Goal: Task Accomplishment & Management: Use online tool/utility

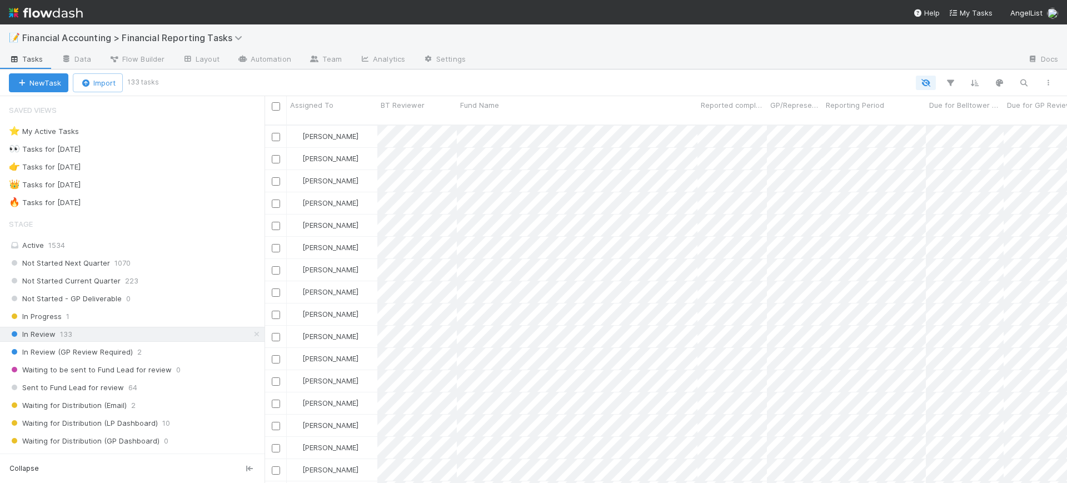
scroll to position [357, 792]
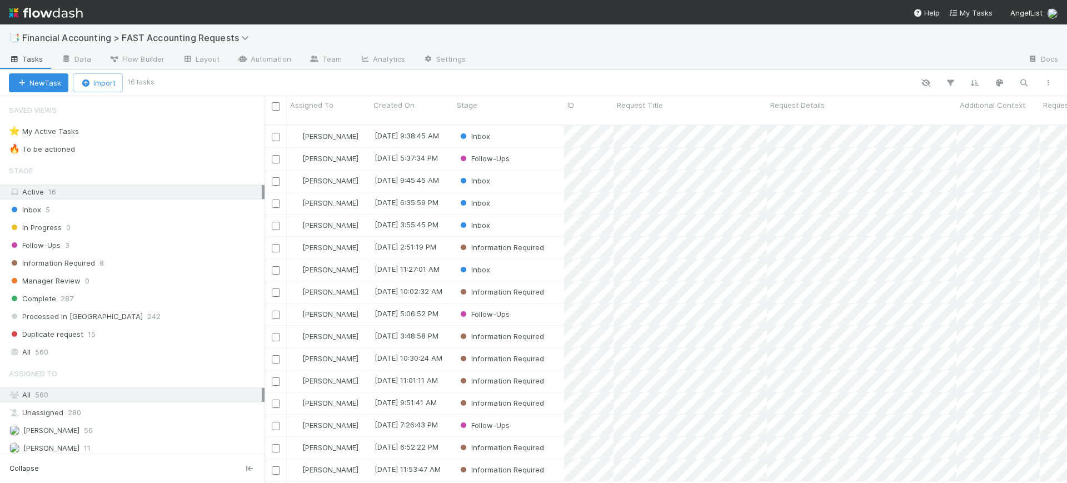
scroll to position [357, 792]
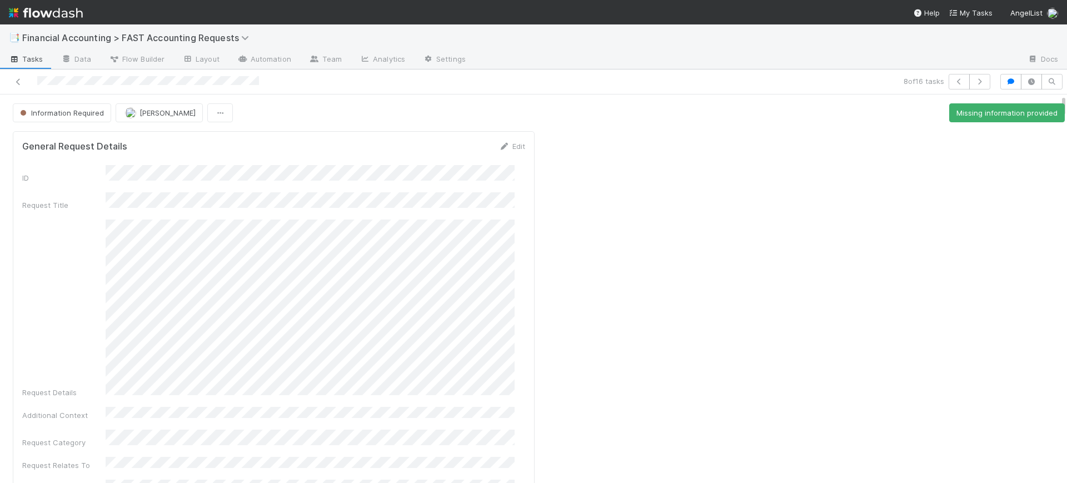
drag, startPoint x: 1052, startPoint y: 103, endPoint x: 1050, endPoint y: 91, distance: 11.8
click at [1050, 91] on div "8 of 16 tasks Information Required Conor Queenan Missing information provided G…" at bounding box center [533, 275] width 1067 height 413
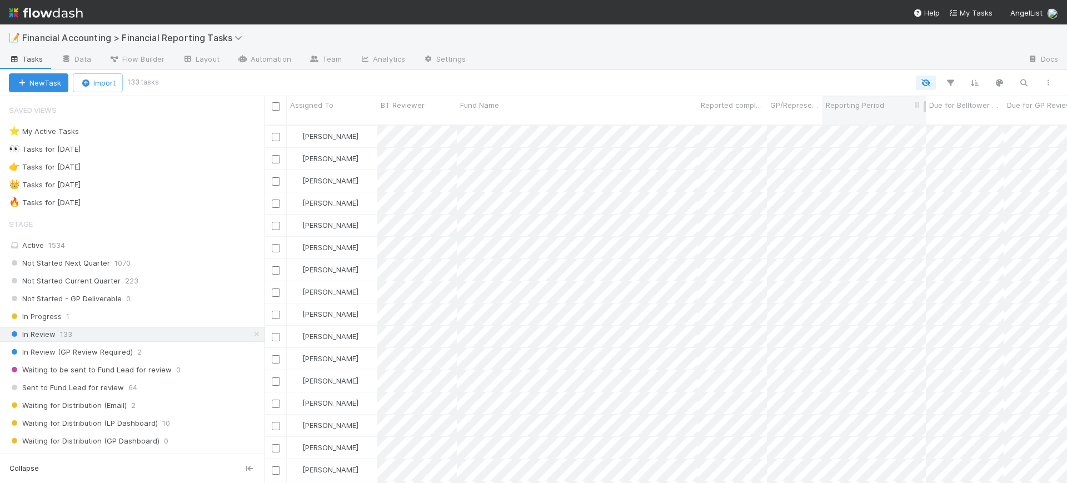
scroll to position [357, 792]
click at [947, 83] on icon "button" at bounding box center [949, 83] width 11 height 10
click at [878, 112] on button "Add Filter" at bounding box center [779, 116] width 333 height 16
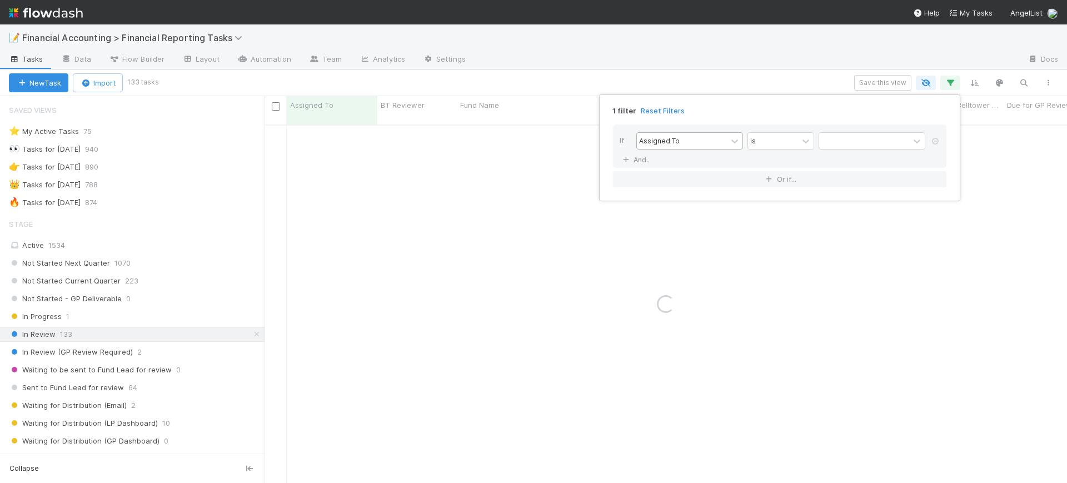
click at [725, 139] on div "Assigned To" at bounding box center [682, 141] width 90 height 16
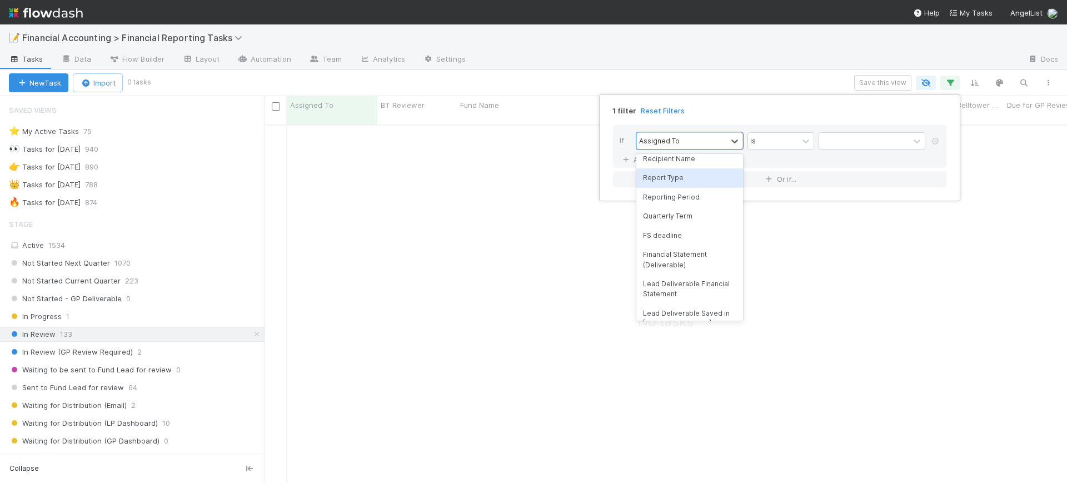
scroll to position [0, 0]
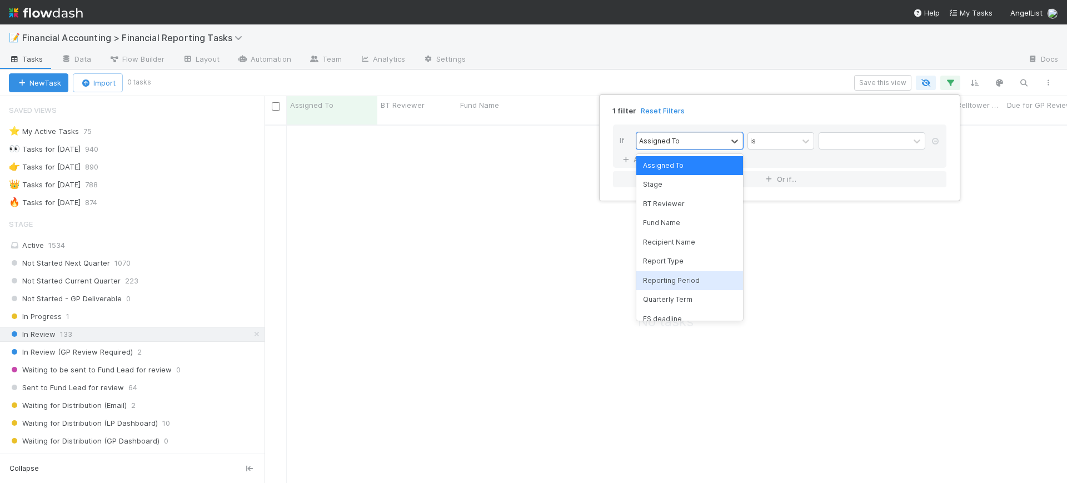
click at [699, 280] on div "Reporting Period" at bounding box center [689, 280] width 107 height 19
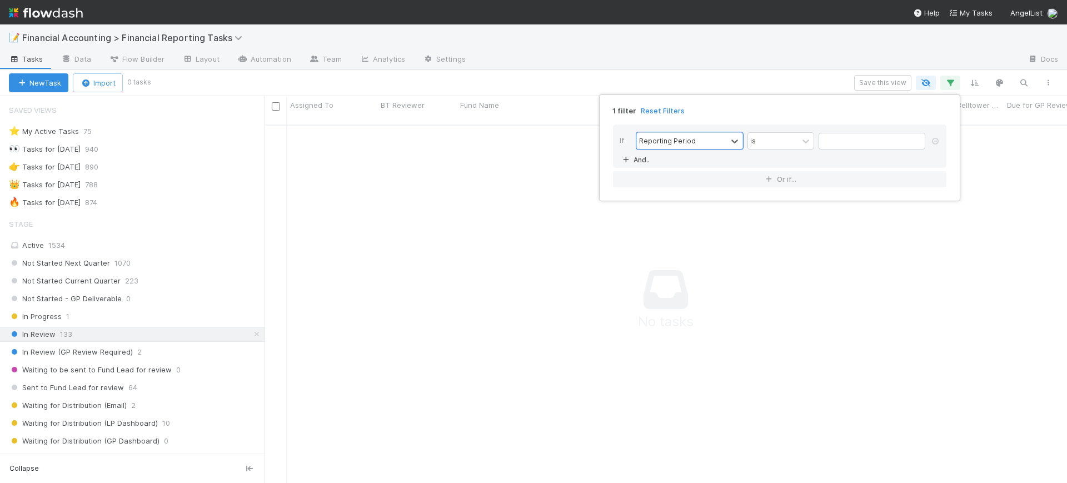
scroll to position [346, 781]
click at [630, 163] on link "And.." at bounding box center [636, 160] width 35 height 16
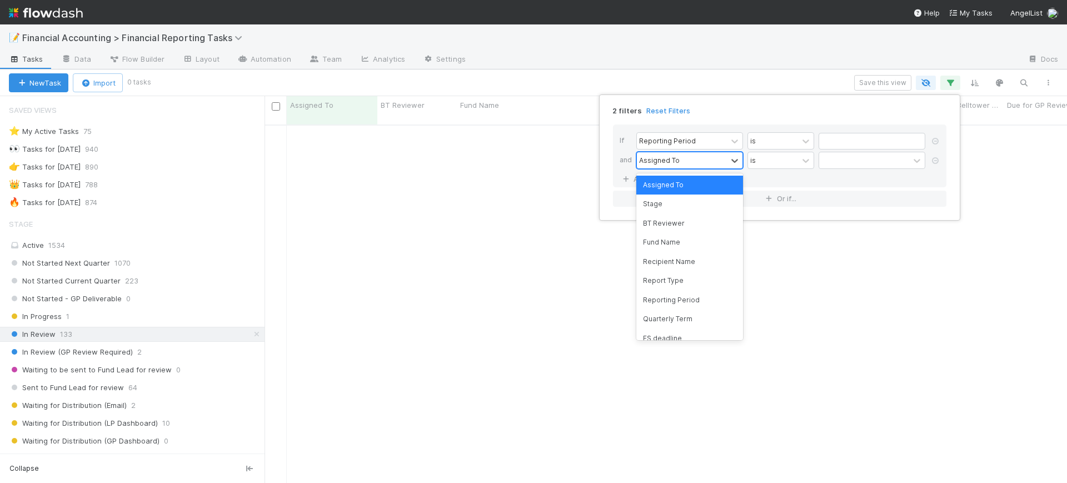
click at [672, 162] on div "Assigned To" at bounding box center [659, 160] width 41 height 10
click at [684, 239] on div "Fund Name" at bounding box center [689, 242] width 107 height 19
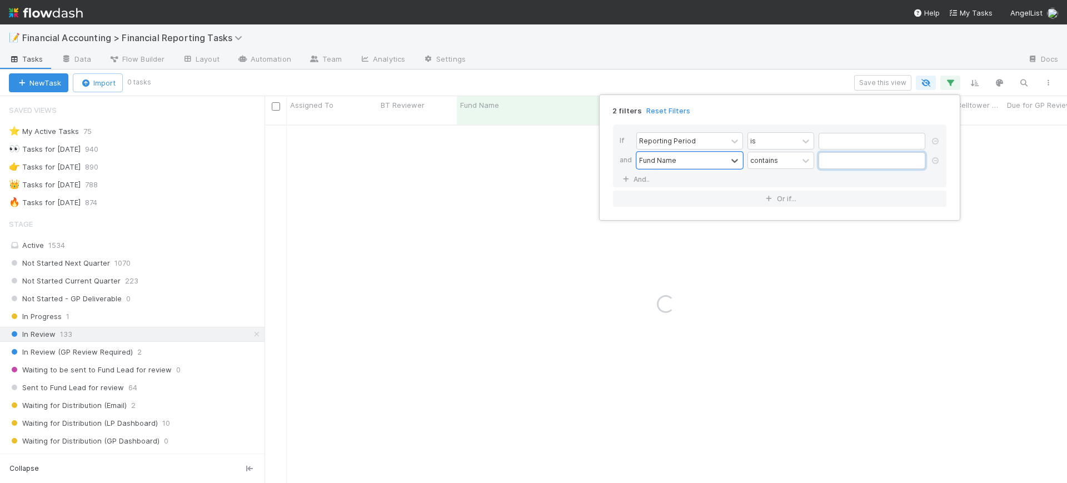
click at [826, 159] on input "text" at bounding box center [871, 160] width 107 height 17
type input "[PERSON_NAME]"
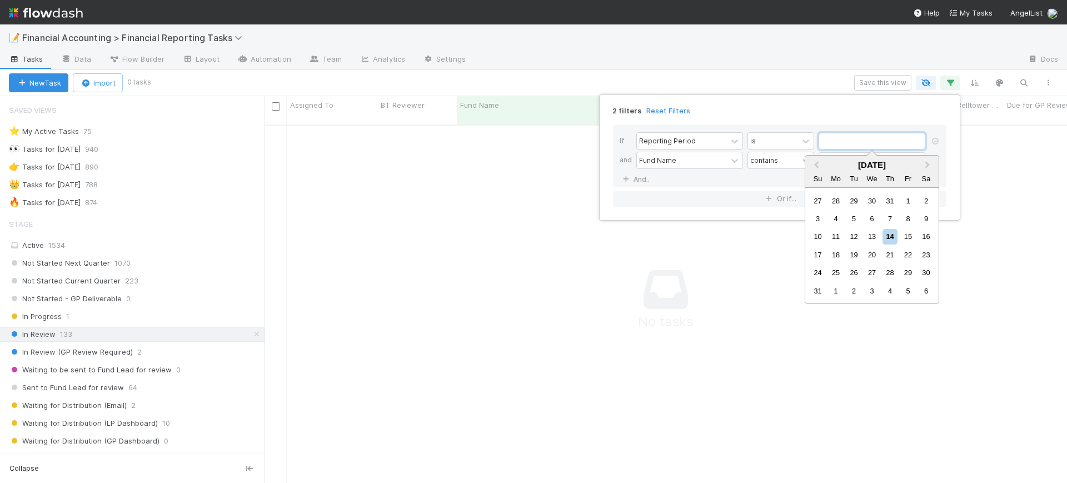
click at [838, 146] on input "text" at bounding box center [871, 141] width 107 height 17
click at [816, 162] on span "Previous Month" at bounding box center [816, 165] width 0 height 13
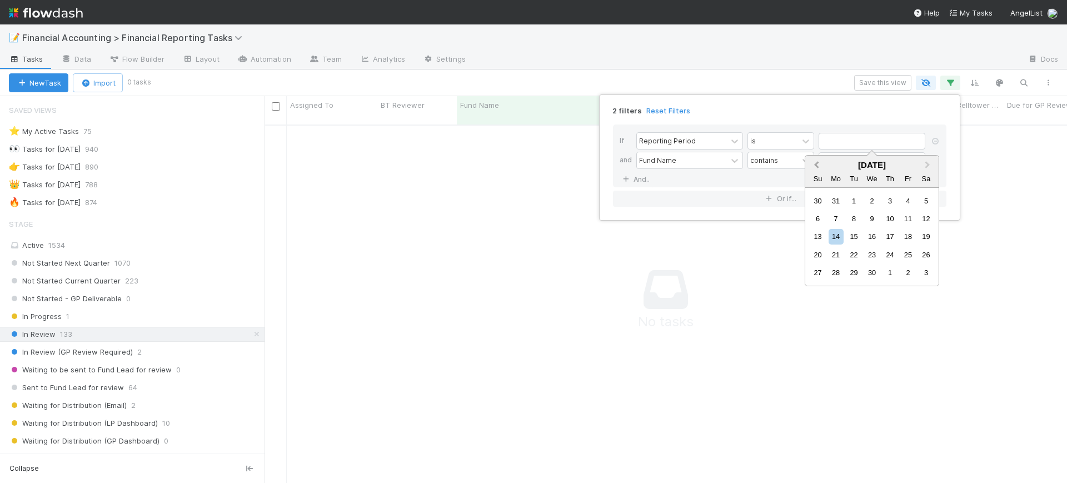
click at [816, 162] on span "Previous Month" at bounding box center [816, 165] width 0 height 13
click at [840, 294] on div "31" at bounding box center [835, 290] width 15 height 15
type input "03/31/2025"
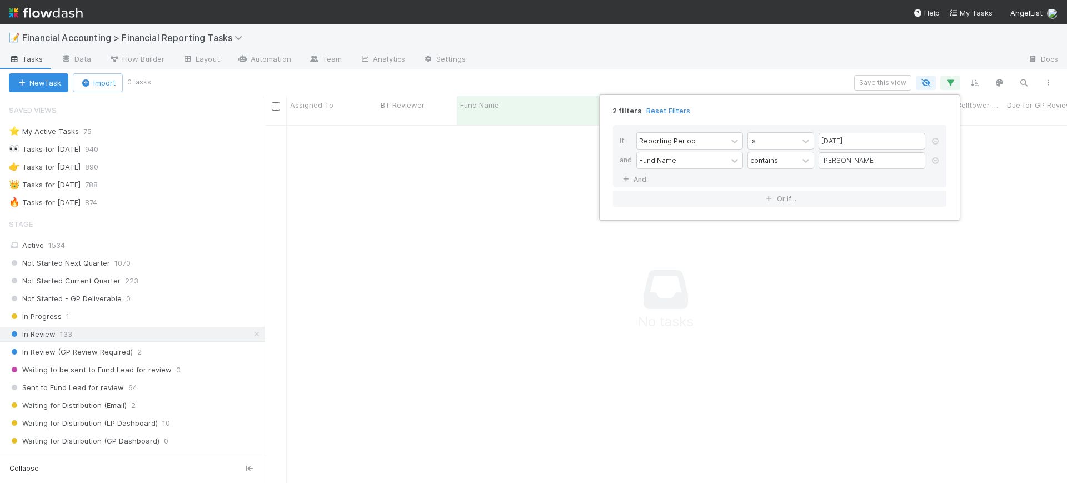
click at [603, 268] on div "2 filters Reset Filters If Reporting Period is 03/31/2025 and Fund Name contain…" at bounding box center [533, 241] width 1067 height 483
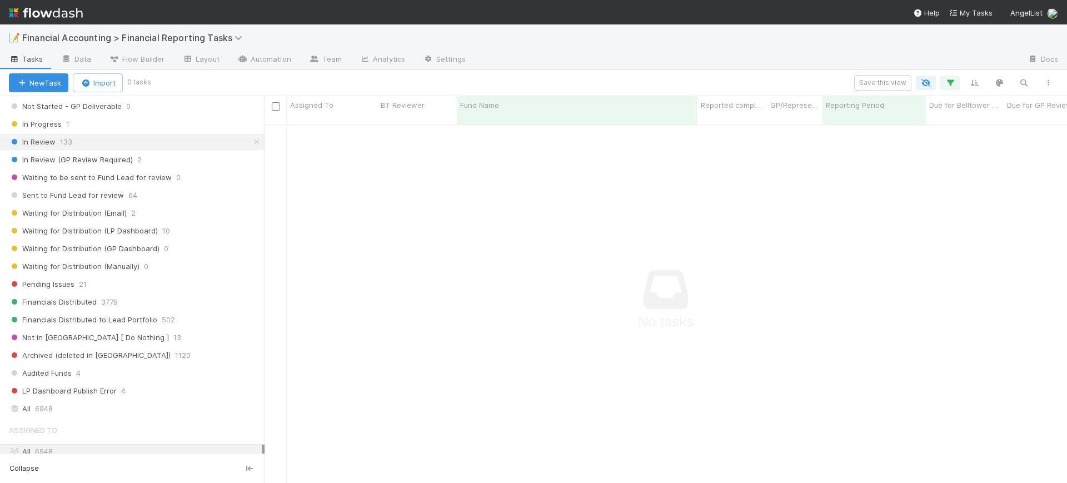
scroll to position [194, 0]
click at [97, 403] on div "All 6948" at bounding box center [135, 407] width 253 height 14
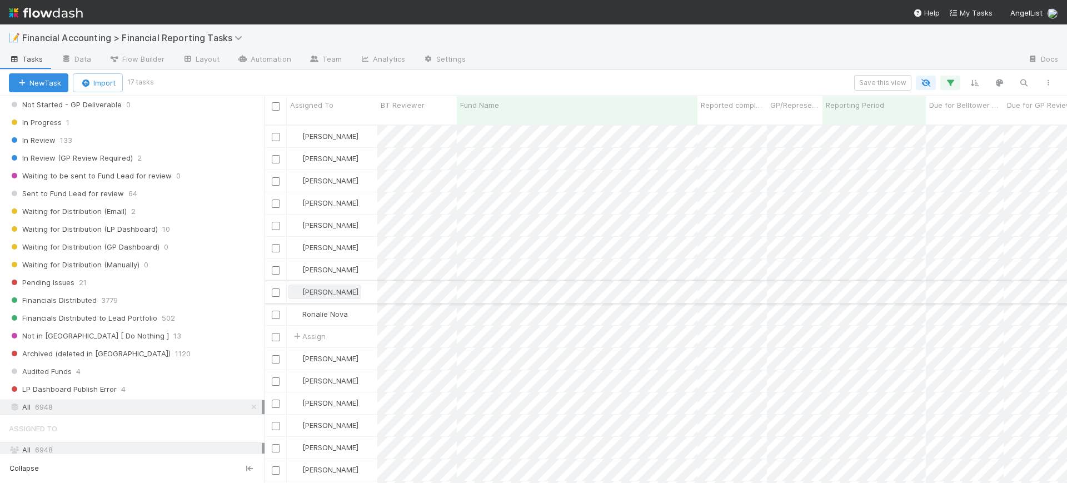
scroll to position [357, 792]
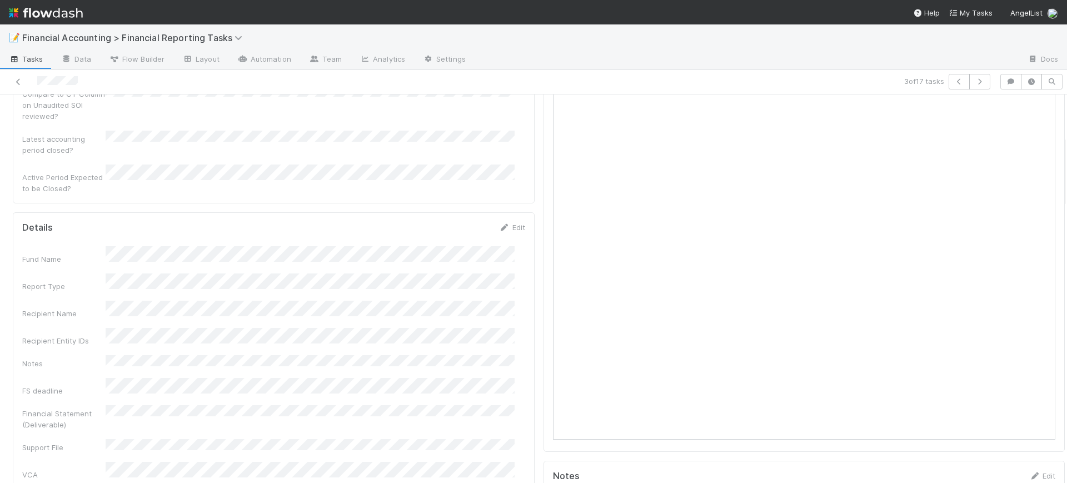
scroll to position [222, 0]
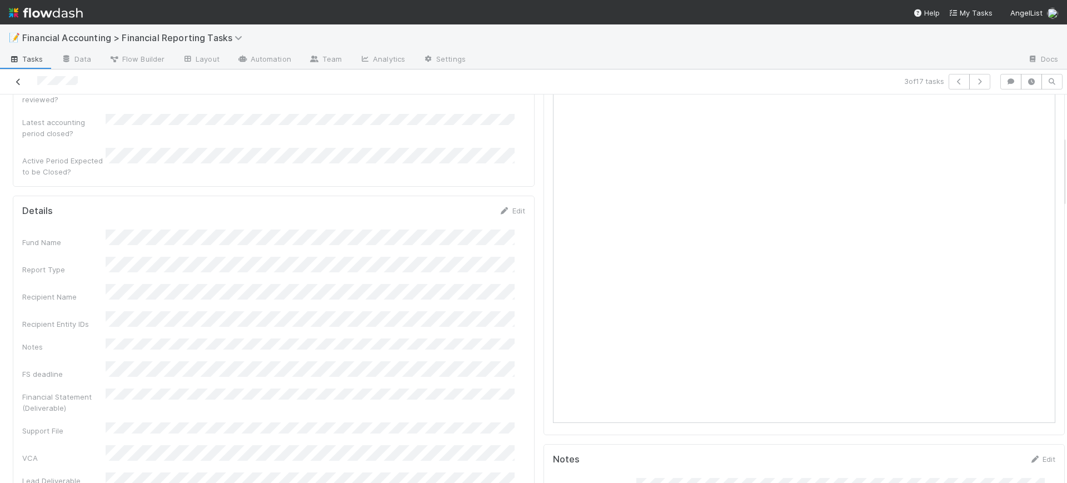
click at [17, 77] on link at bounding box center [18, 81] width 11 height 11
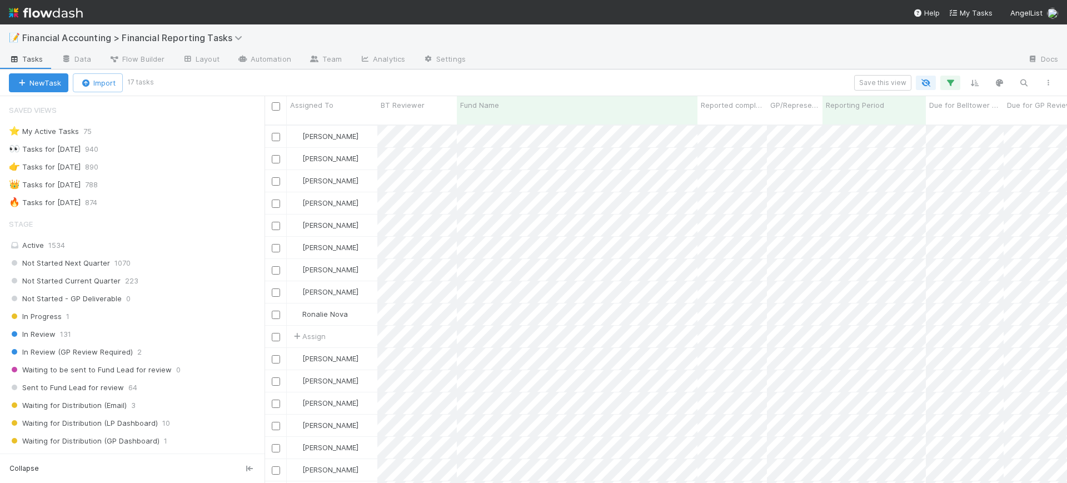
scroll to position [357, 792]
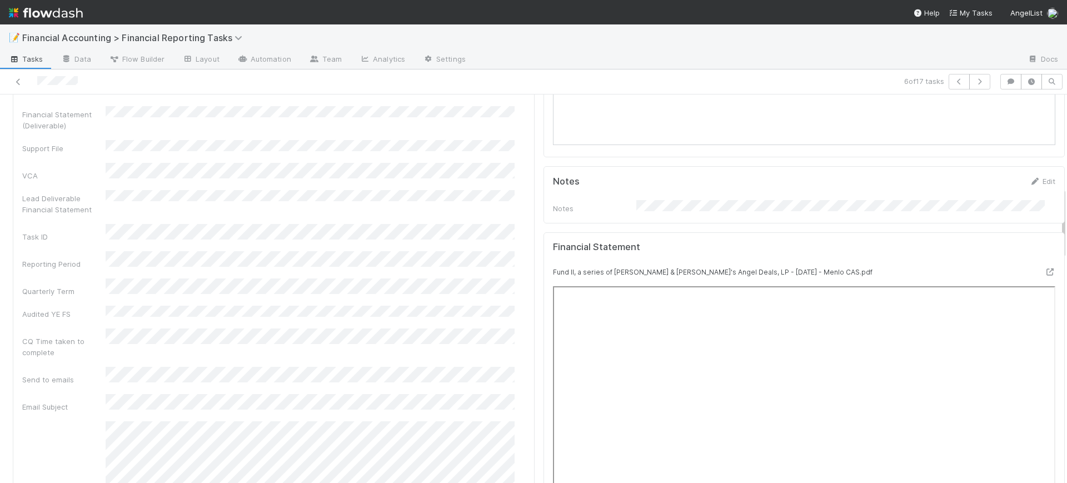
scroll to position [472, 0]
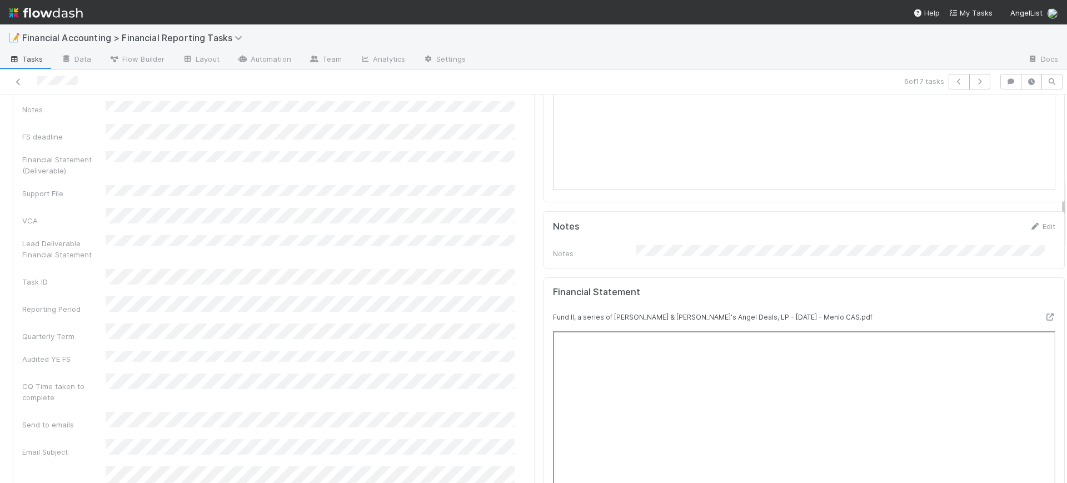
scroll to position [444, 0]
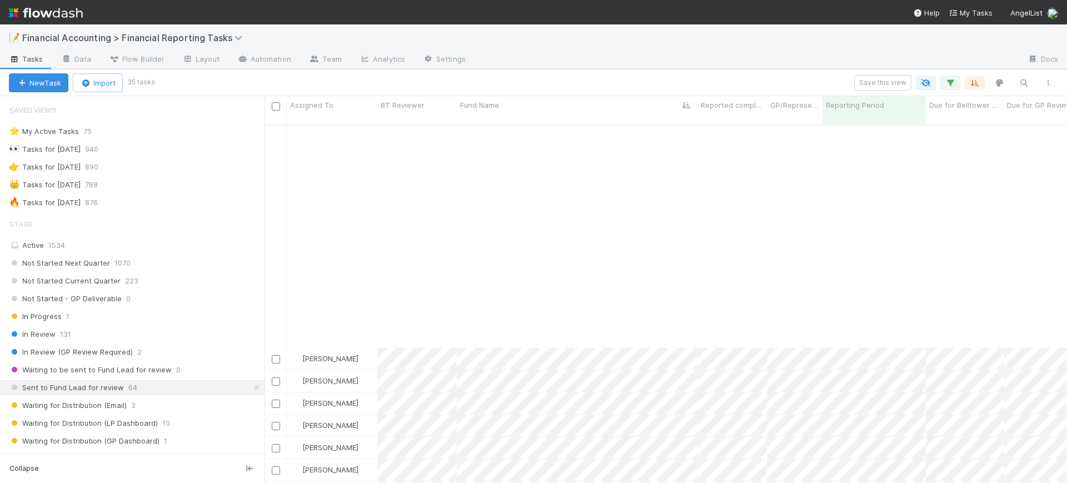
scroll to position [357, 792]
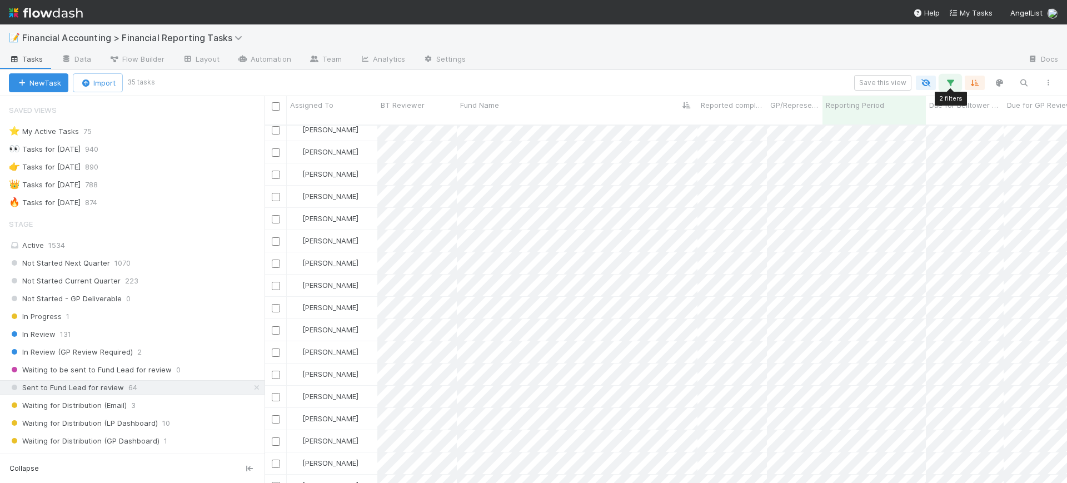
click at [951, 82] on icon "button" at bounding box center [949, 83] width 11 height 10
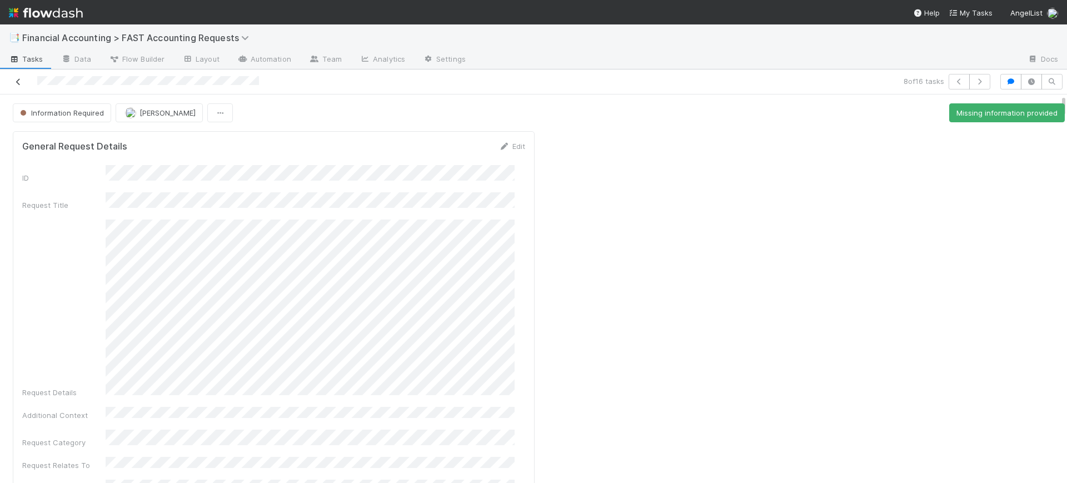
click at [15, 86] on link at bounding box center [18, 81] width 11 height 11
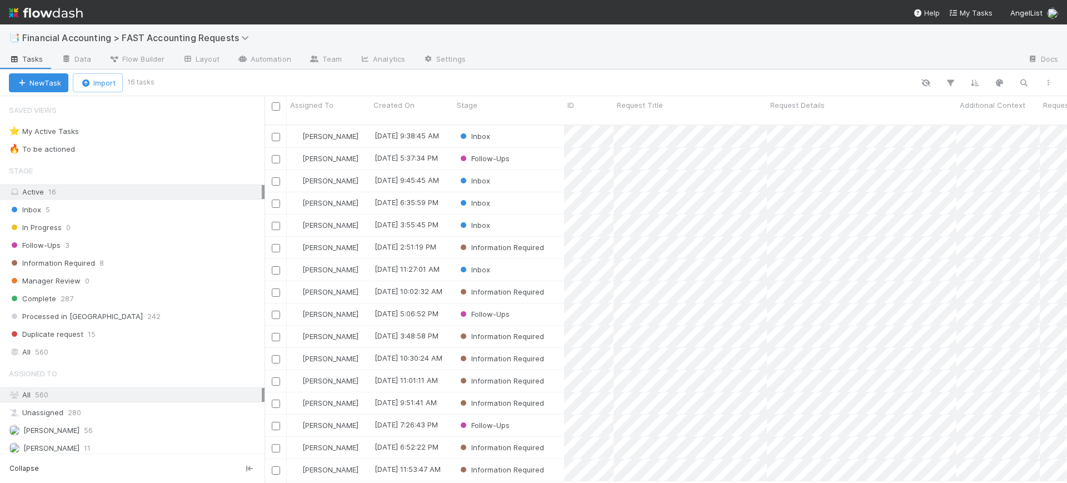
scroll to position [357, 792]
click at [952, 82] on icon "button" at bounding box center [949, 83] width 11 height 10
click at [956, 82] on div "Add Filter" at bounding box center [533, 241] width 1067 height 483
click at [956, 82] on button "button" at bounding box center [950, 83] width 20 height 14
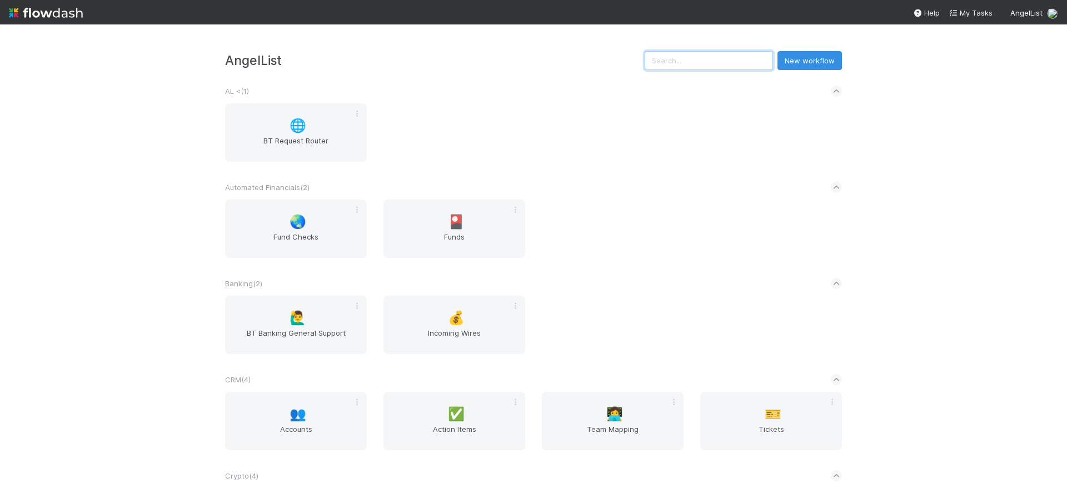
click at [668, 61] on input "text" at bounding box center [708, 60] width 128 height 19
type input "d"
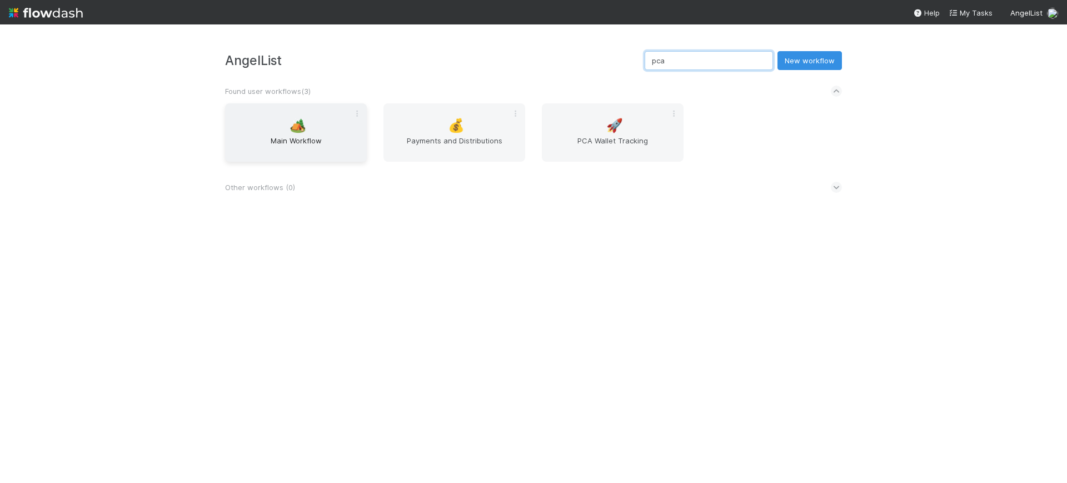
type input "pca"
click at [302, 135] on span "Main Workflow" at bounding box center [295, 146] width 133 height 22
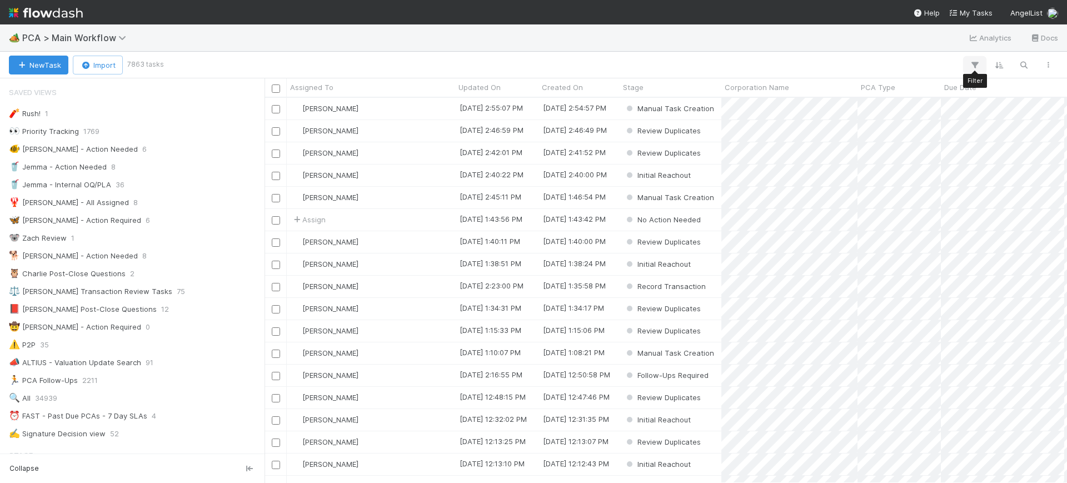
click at [972, 62] on icon "button" at bounding box center [974, 65] width 11 height 10
click at [832, 103] on button "Add Filter" at bounding box center [803, 99] width 333 height 16
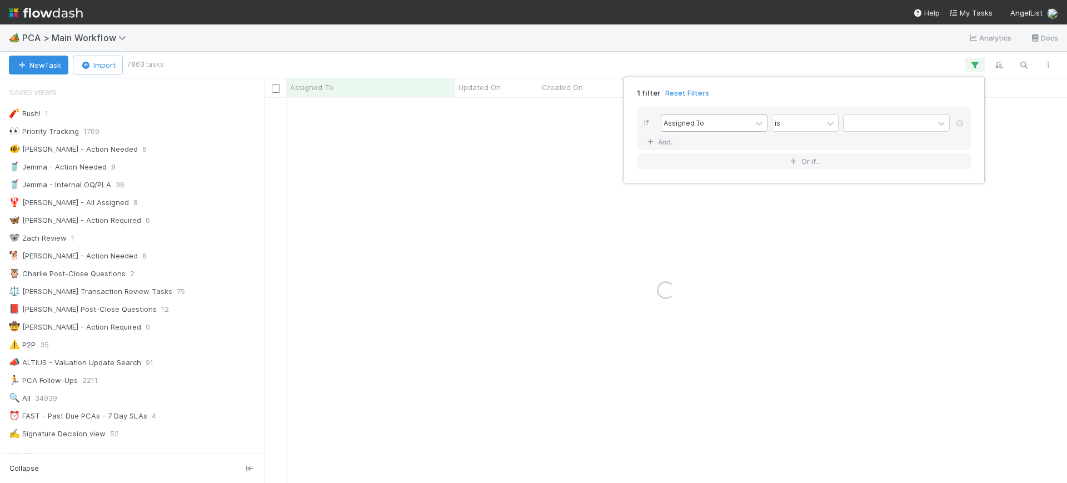
click at [727, 122] on div "Assigned To" at bounding box center [706, 123] width 90 height 16
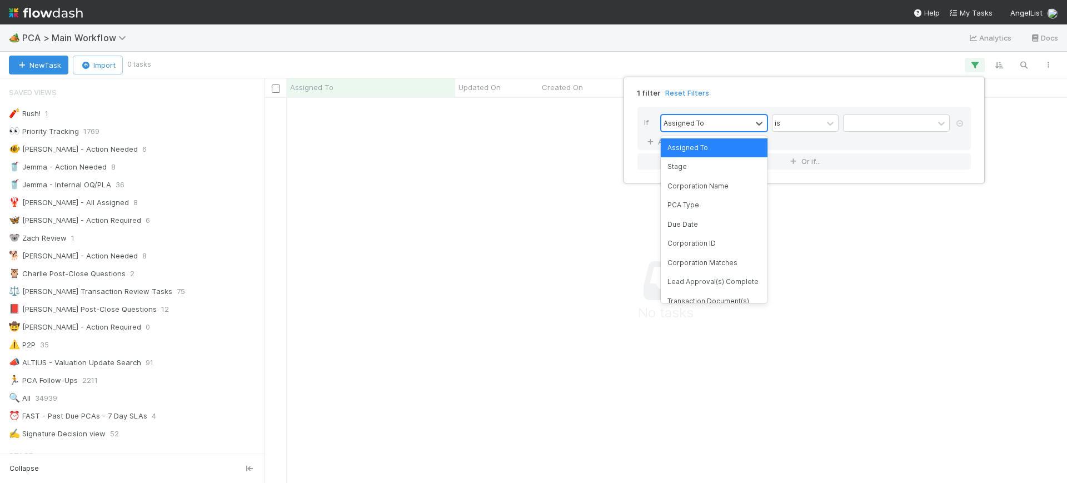
scroll to position [364, 781]
type input "d"
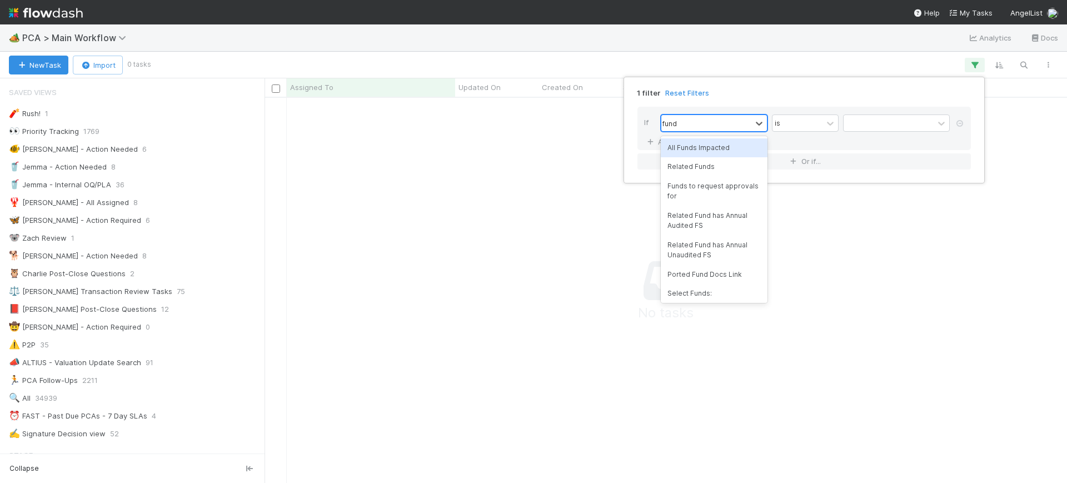
type input "fund"
click at [706, 146] on div "All Funds Impacted" at bounding box center [713, 147] width 107 height 19
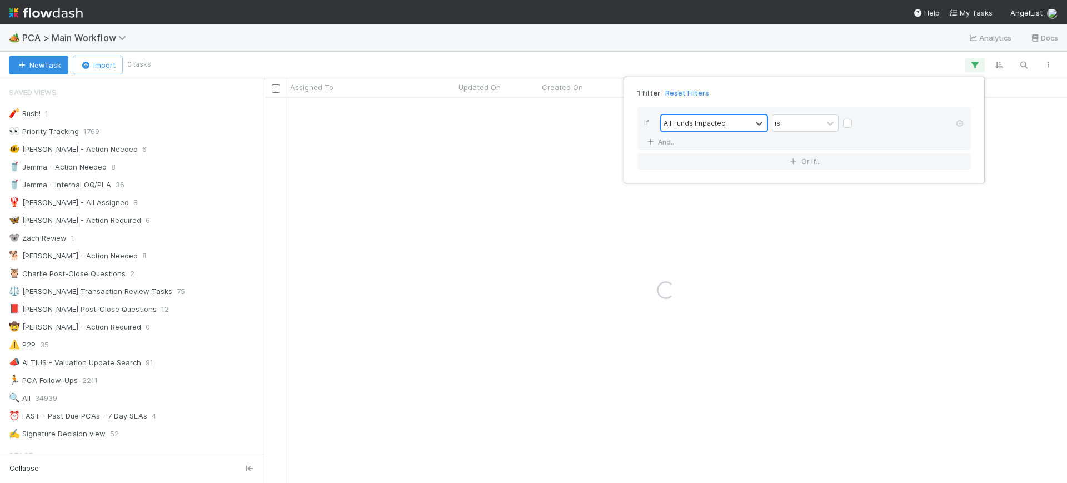
click at [759, 119] on icon at bounding box center [758, 123] width 11 height 11
click at [734, 122] on div "All Funds Impacted" at bounding box center [706, 123] width 90 height 16
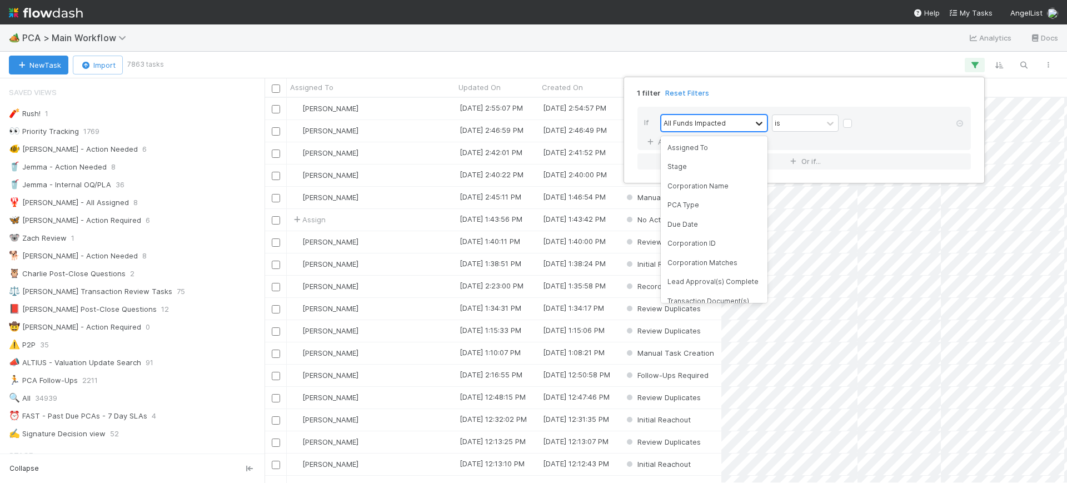
scroll to position [333, 0]
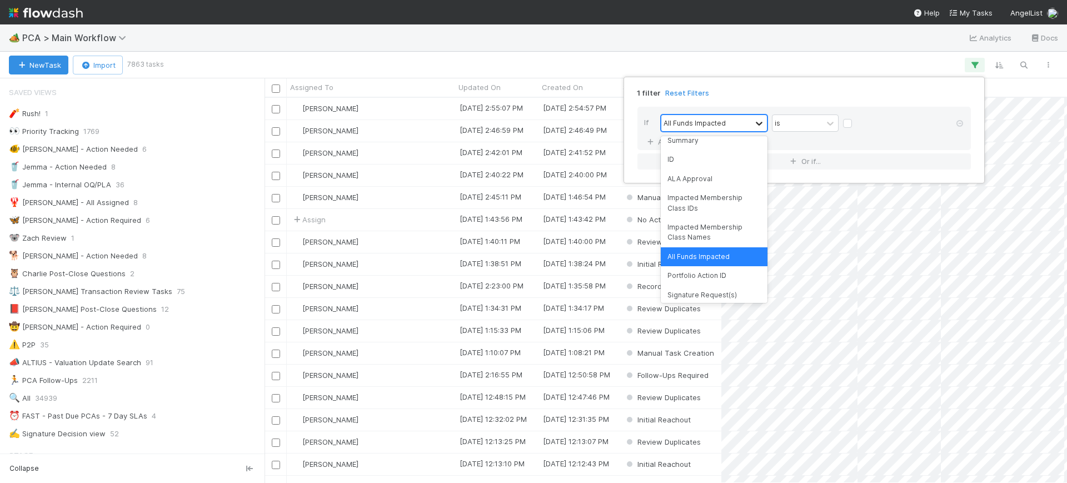
click at [759, 121] on icon at bounding box center [758, 123] width 11 height 11
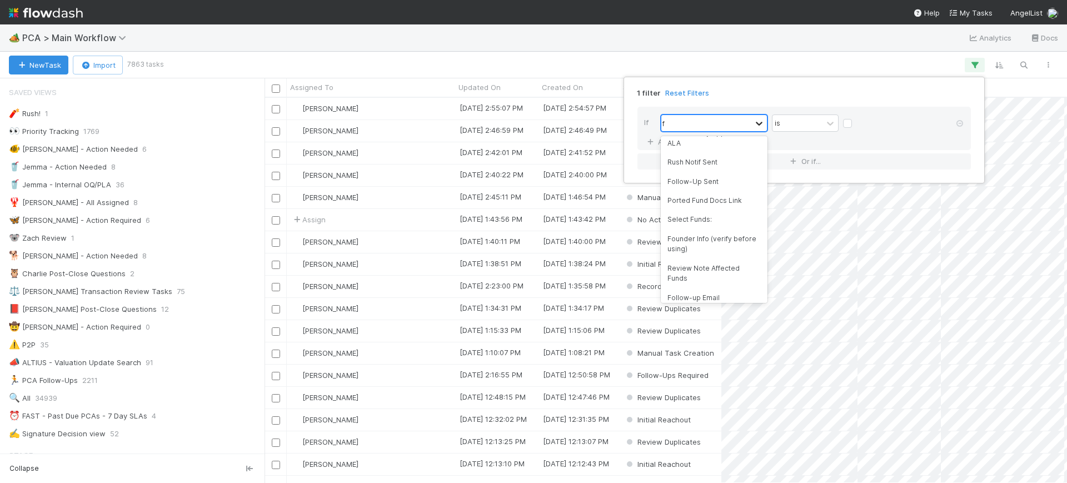
scroll to position [0, 0]
type input "fund"
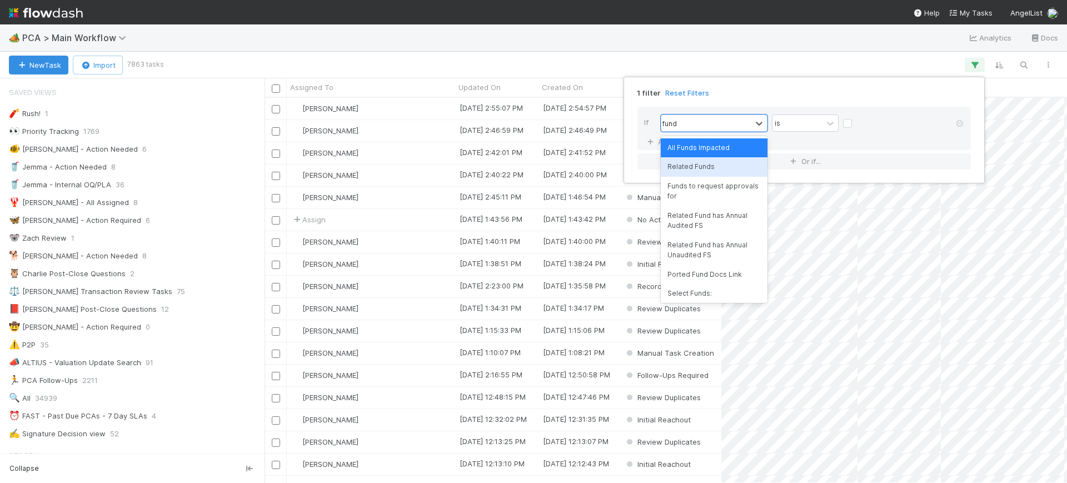
click at [702, 160] on div "Related Funds" at bounding box center [713, 166] width 107 height 19
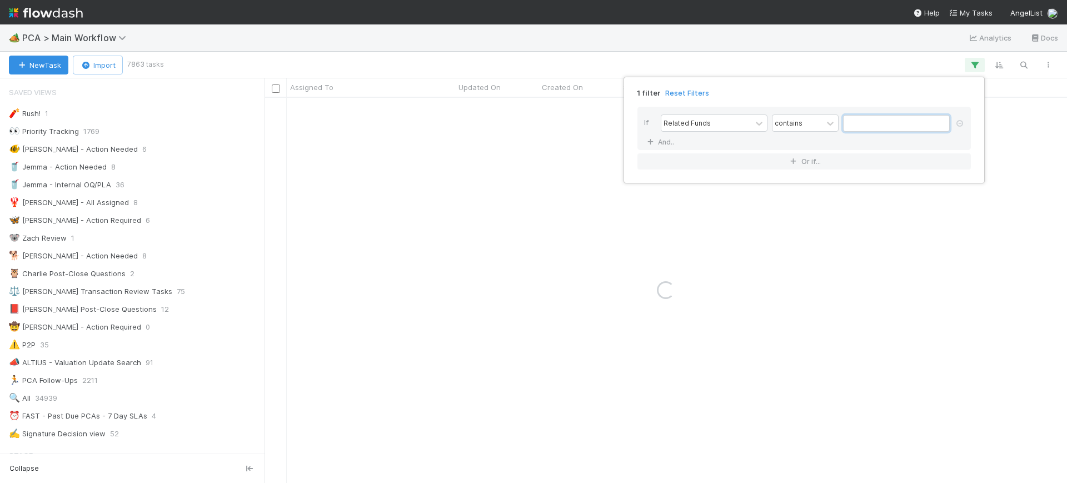
click at [856, 123] on input "text" at bounding box center [896, 123] width 107 height 17
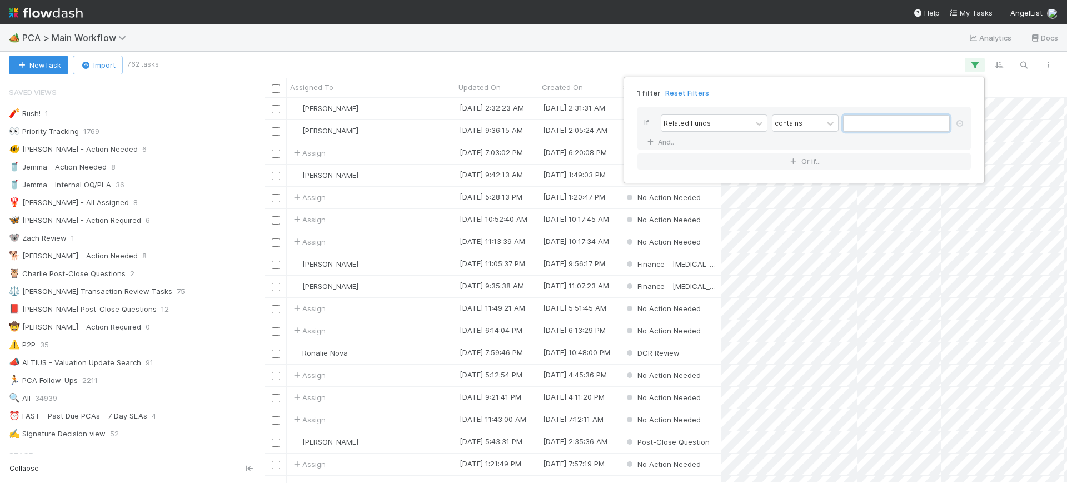
scroll to position [374, 792]
click at [856, 123] on input "text" at bounding box center [896, 123] width 107 height 17
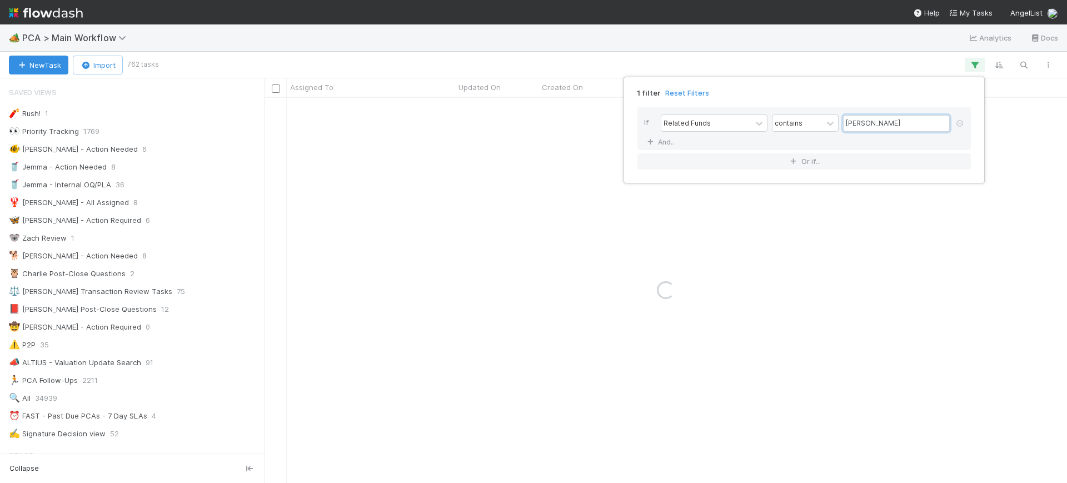
type input "todd"
click at [261, 137] on div "1 filter Reset Filters If Related Funds contains todd And.. Or if..." at bounding box center [533, 241] width 1067 height 483
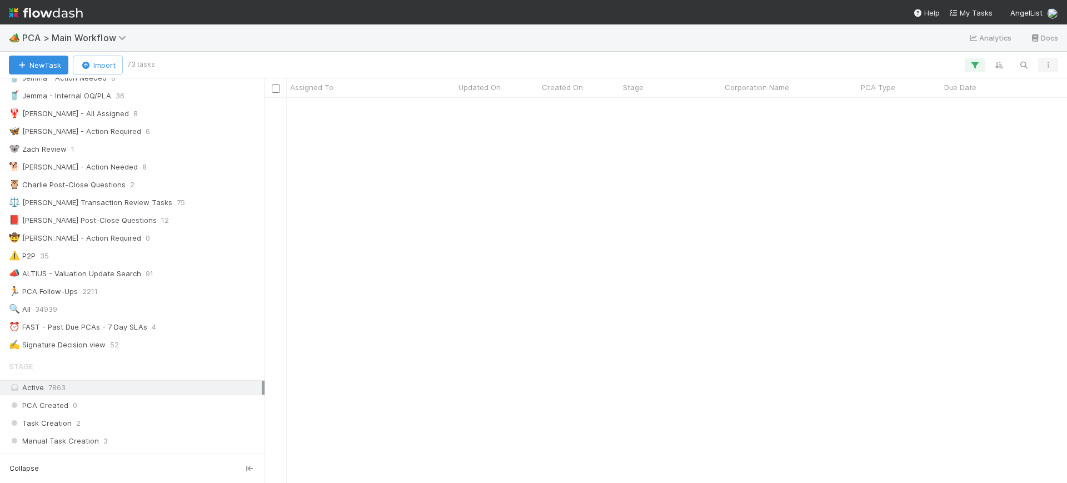
scroll to position [0, 0]
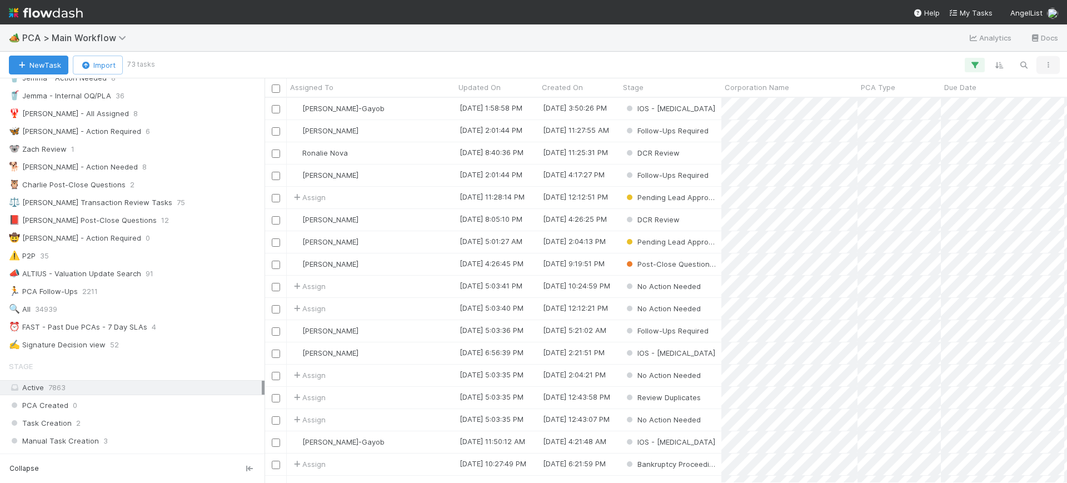
click at [1047, 62] on icon "button" at bounding box center [1047, 65] width 11 height 7
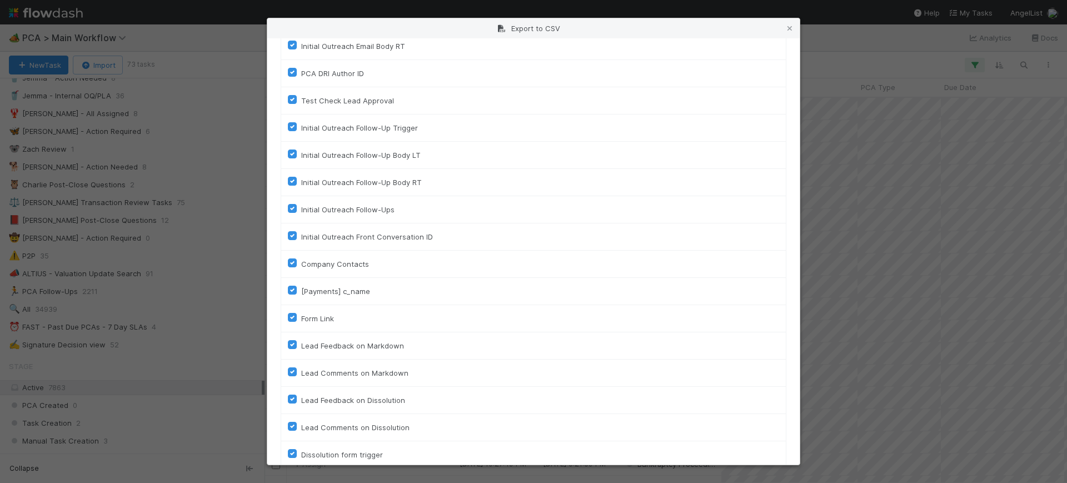
scroll to position [4968, 0]
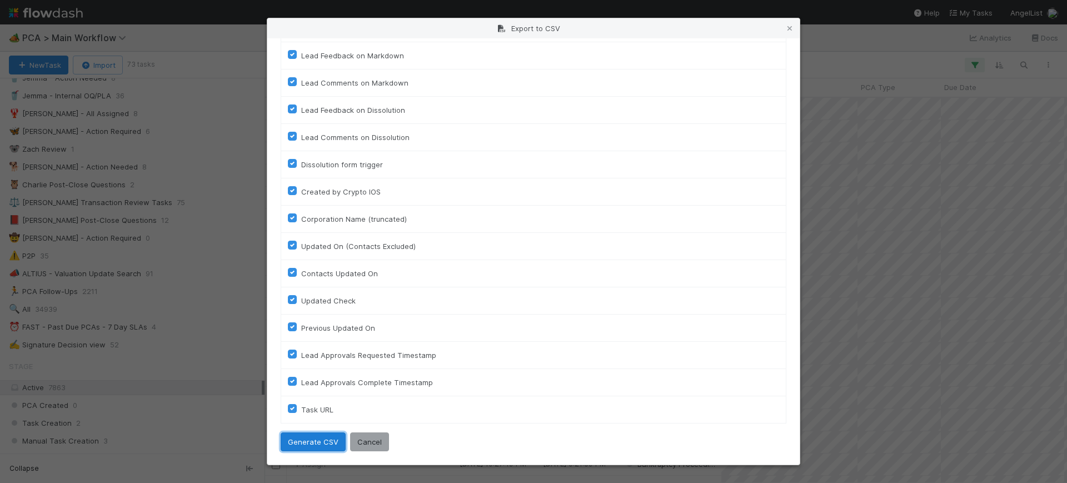
click at [301, 443] on button "Generate CSV" at bounding box center [313, 441] width 65 height 19
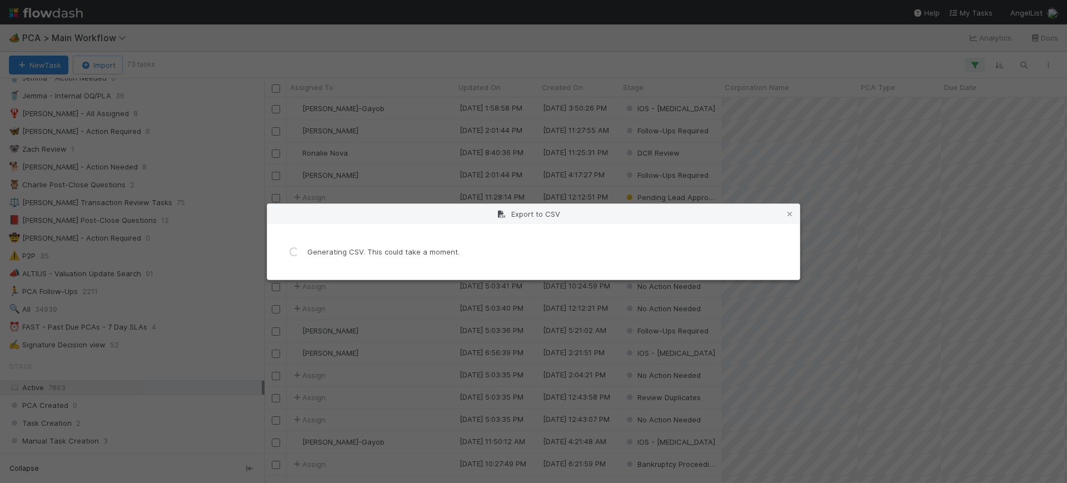
scroll to position [0, 0]
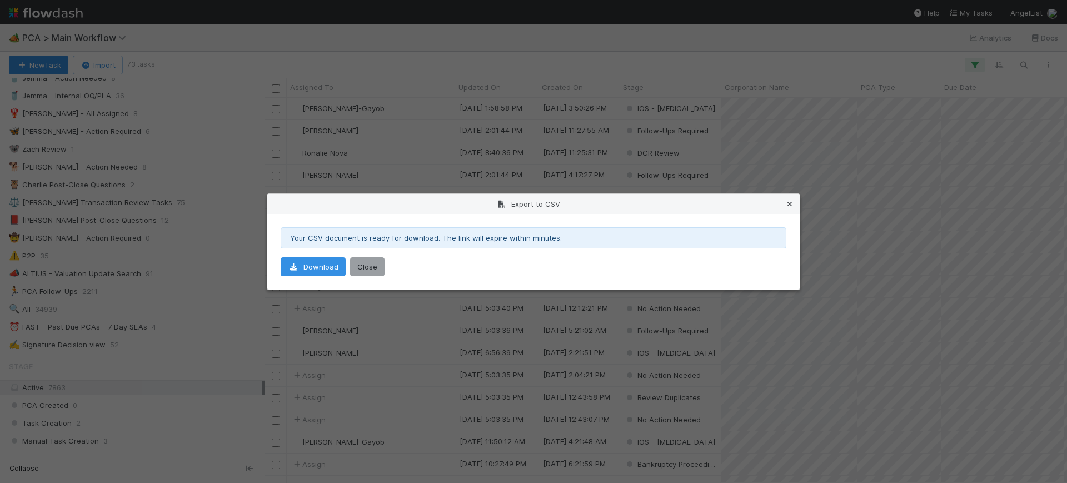
click at [791, 201] on icon at bounding box center [789, 204] width 11 height 7
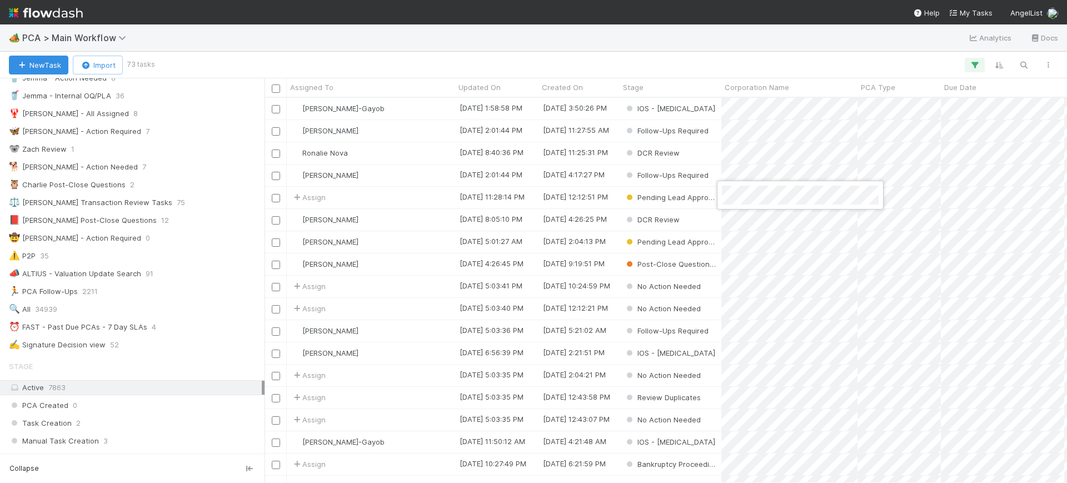
click at [422, 203] on div at bounding box center [533, 241] width 1067 height 483
click at [1046, 62] on icon "button" at bounding box center [1047, 65] width 11 height 7
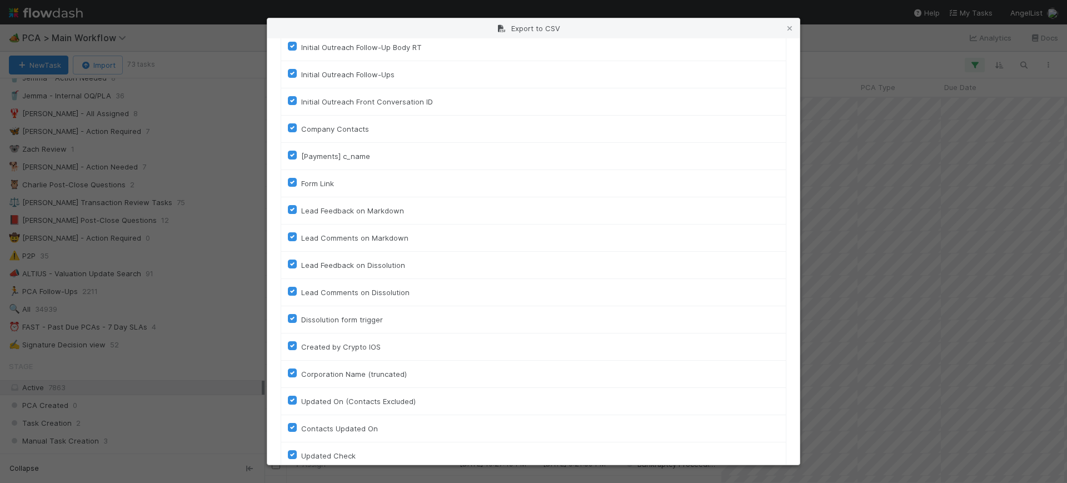
scroll to position [4968, 0]
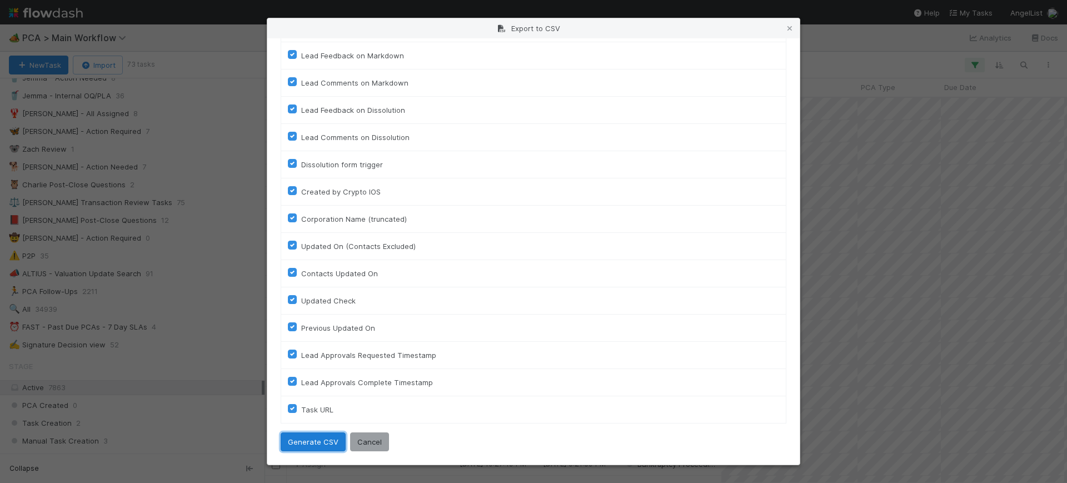
click at [322, 438] on button "Generate CSV" at bounding box center [313, 441] width 65 height 19
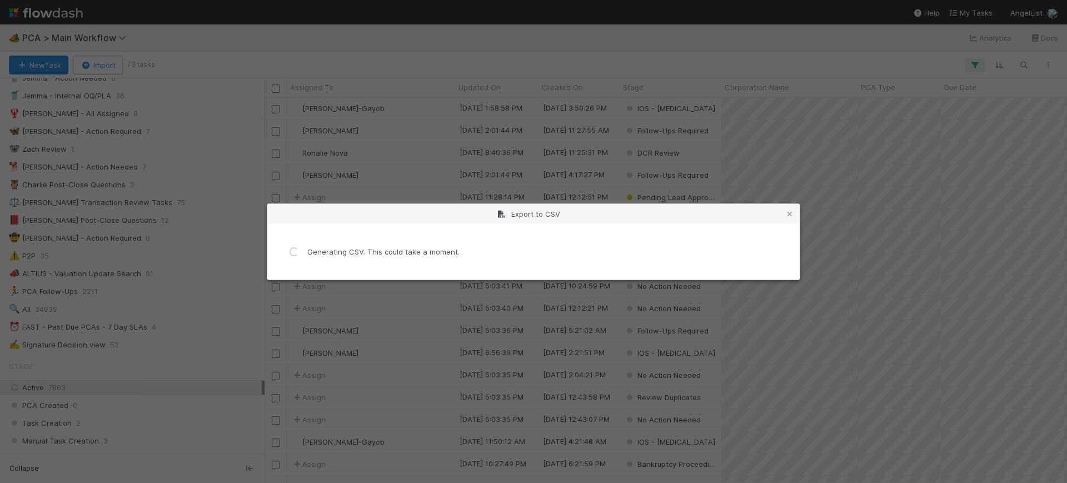
scroll to position [0, 0]
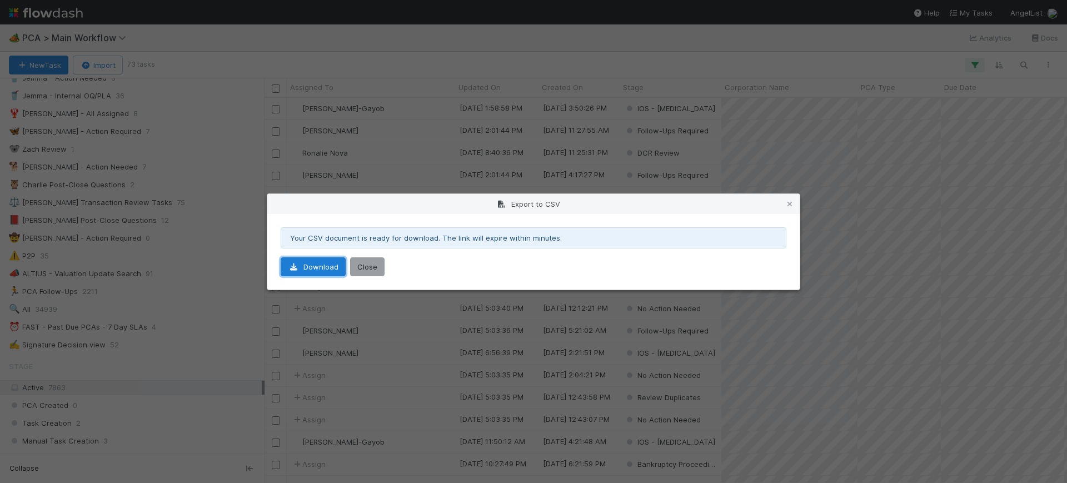
click at [308, 268] on link "Download" at bounding box center [313, 266] width 65 height 19
click at [795, 202] on div "Export to CSV" at bounding box center [533, 204] width 532 height 20
click at [788, 204] on icon at bounding box center [789, 204] width 11 height 7
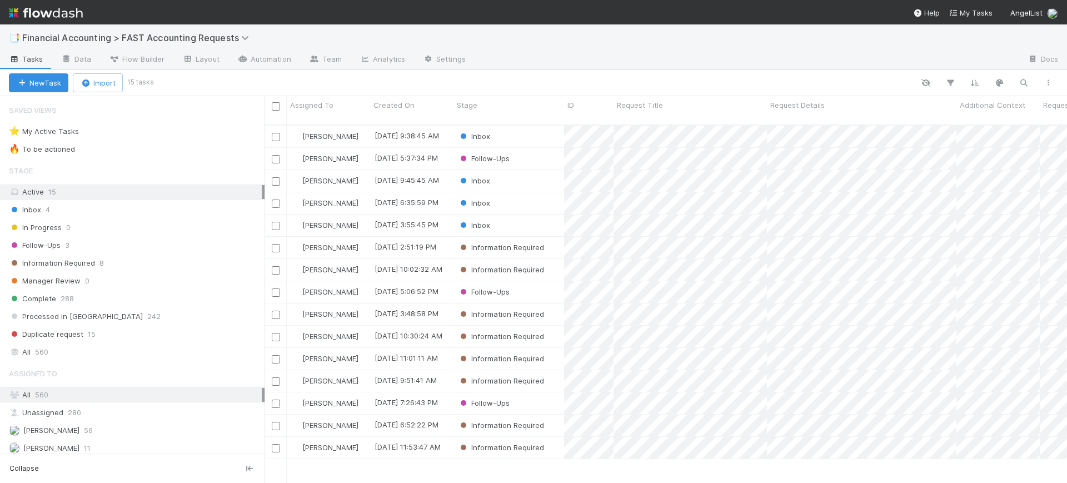
scroll to position [357, 792]
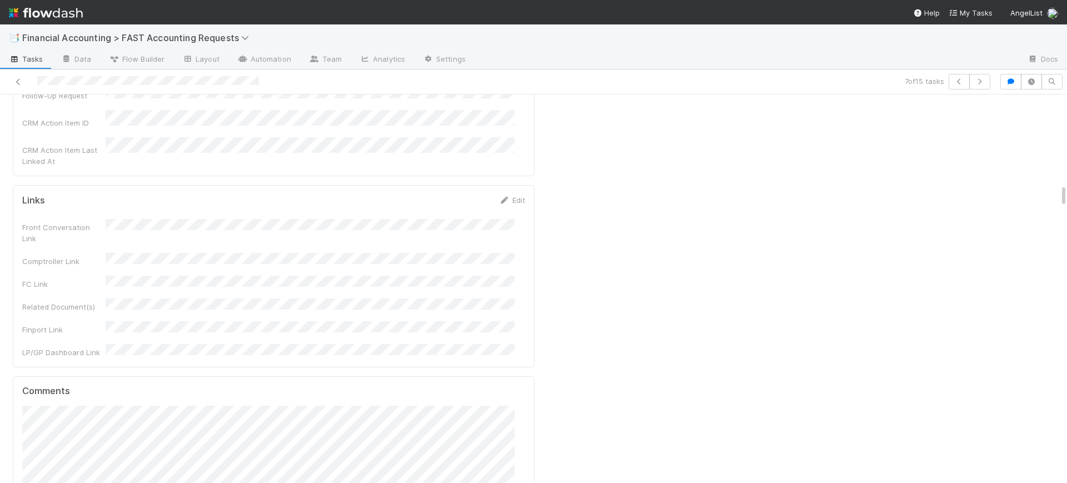
scroll to position [1500, 0]
drag, startPoint x: 1054, startPoint y: 197, endPoint x: 1053, endPoint y: 212, distance: 15.6
click at [1053, 212] on div "Information Required Conor Queenan Missing information provided General Request…" at bounding box center [533, 288] width 1067 height 388
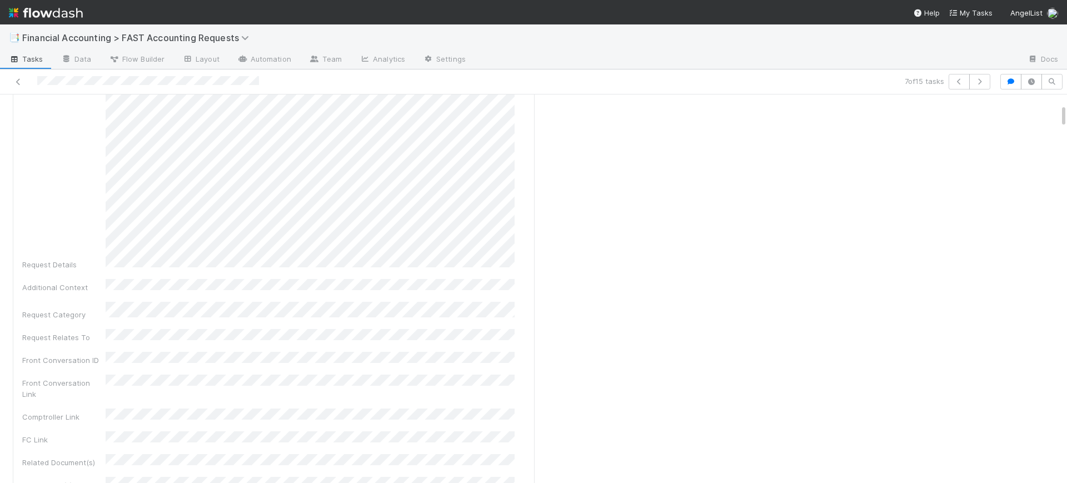
scroll to position [0, 0]
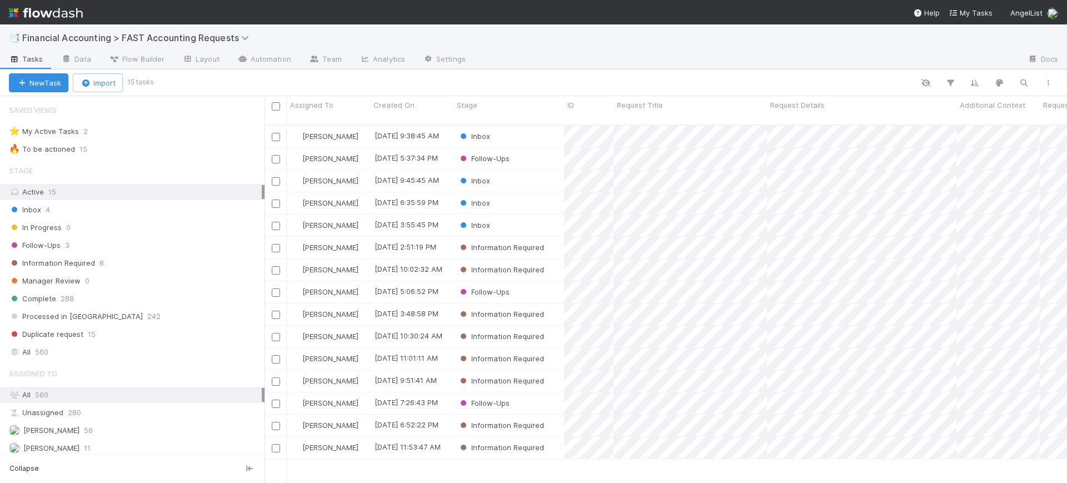
scroll to position [357, 792]
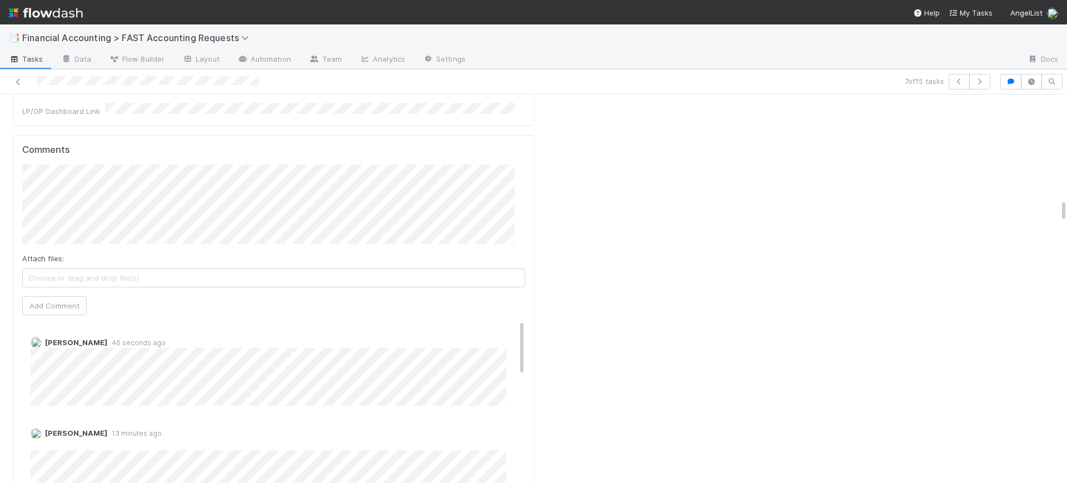
scroll to position [1695, 0]
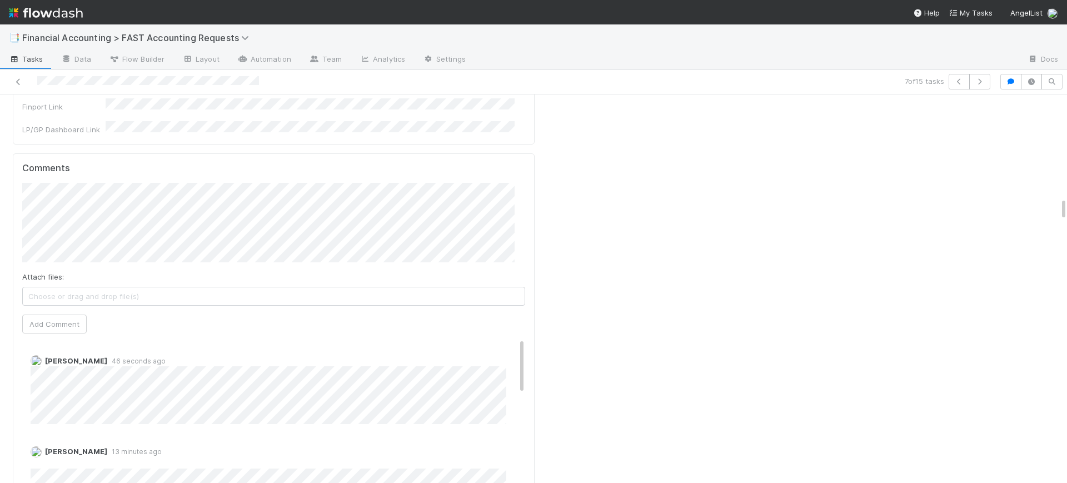
drag, startPoint x: 1053, startPoint y: 104, endPoint x: 1065, endPoint y: 207, distance: 103.6
click at [1065, 207] on div "📑 Financial Accounting > FAST Accounting Requests Tasks Data Flow Builder Layou…" at bounding box center [533, 253] width 1067 height 458
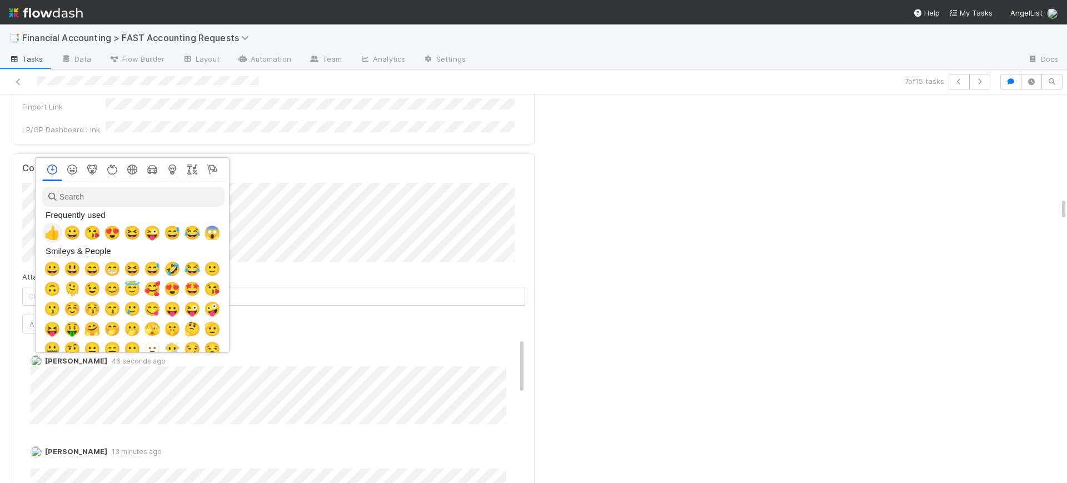
scroll to position [0, 6]
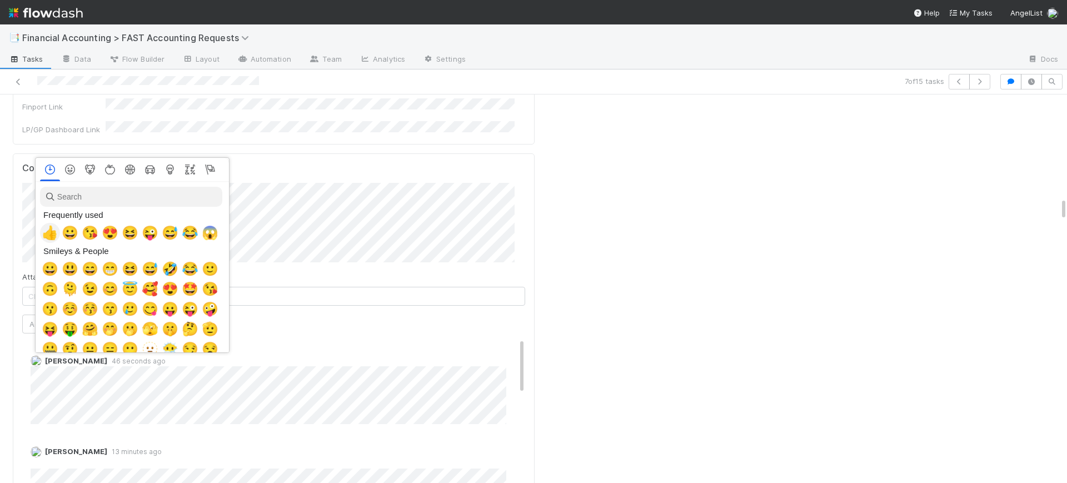
click at [47, 229] on span "👍" at bounding box center [50, 233] width 17 height 16
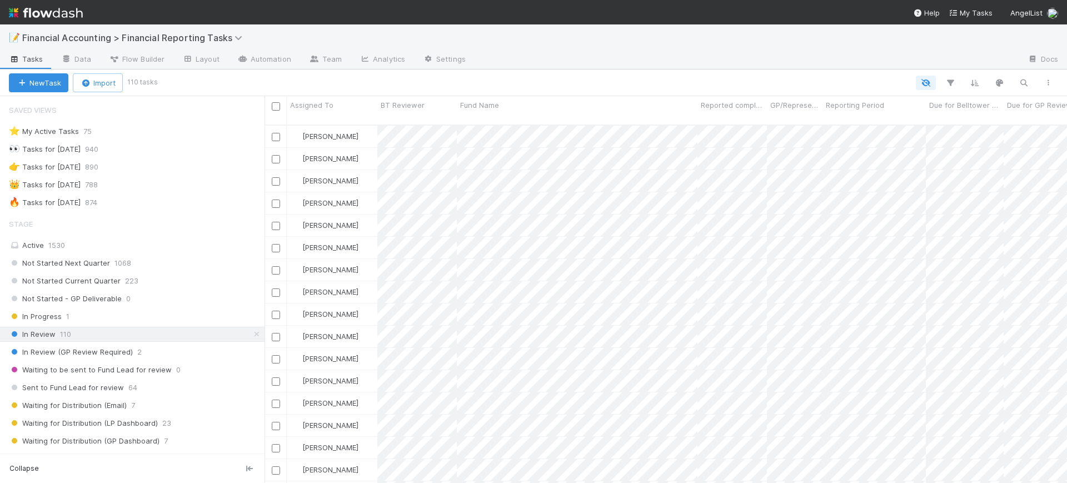
scroll to position [357, 792]
click at [953, 83] on icon "button" at bounding box center [949, 83] width 11 height 10
click at [835, 112] on button "Add Filter" at bounding box center [779, 116] width 333 height 16
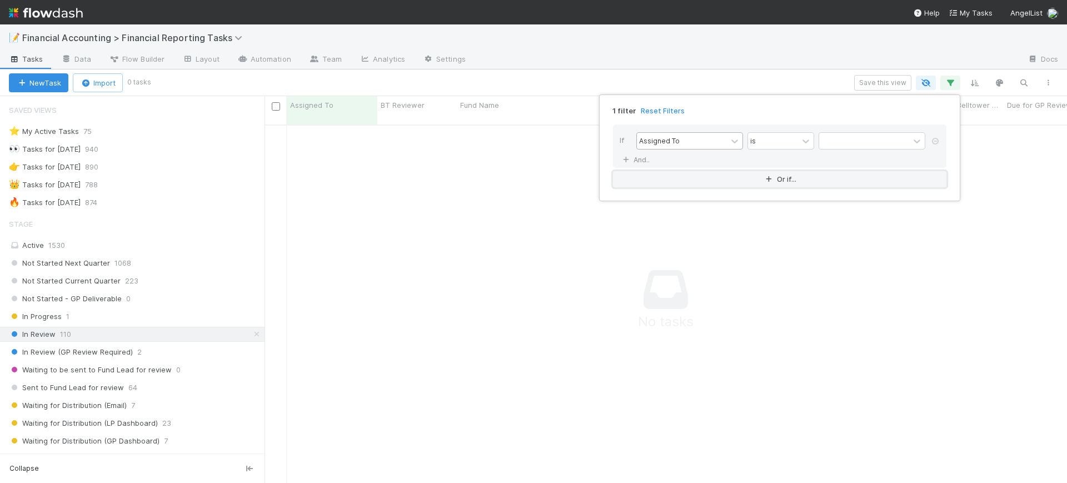
scroll to position [346, 781]
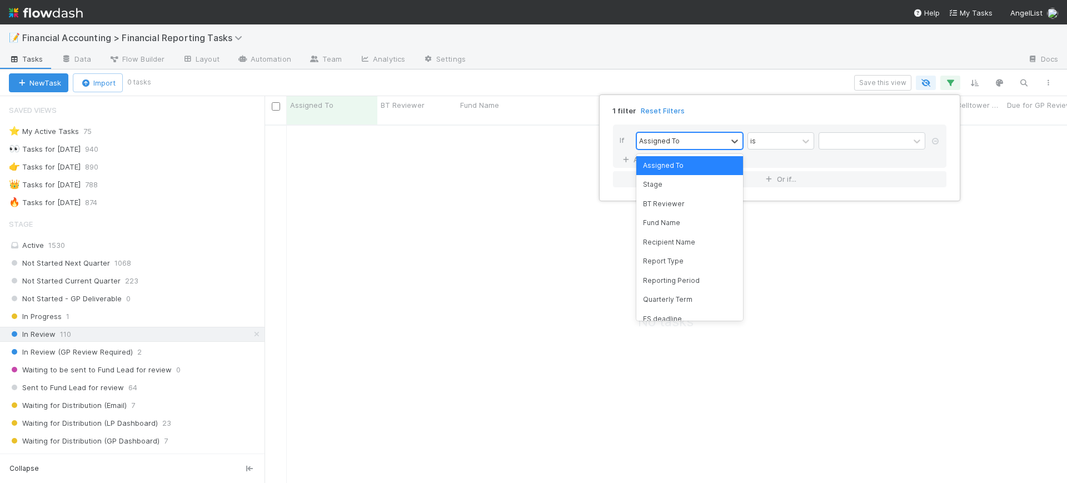
click at [717, 138] on div "Assigned To" at bounding box center [682, 141] width 90 height 16
click at [692, 227] on div "Fund Name" at bounding box center [689, 222] width 107 height 19
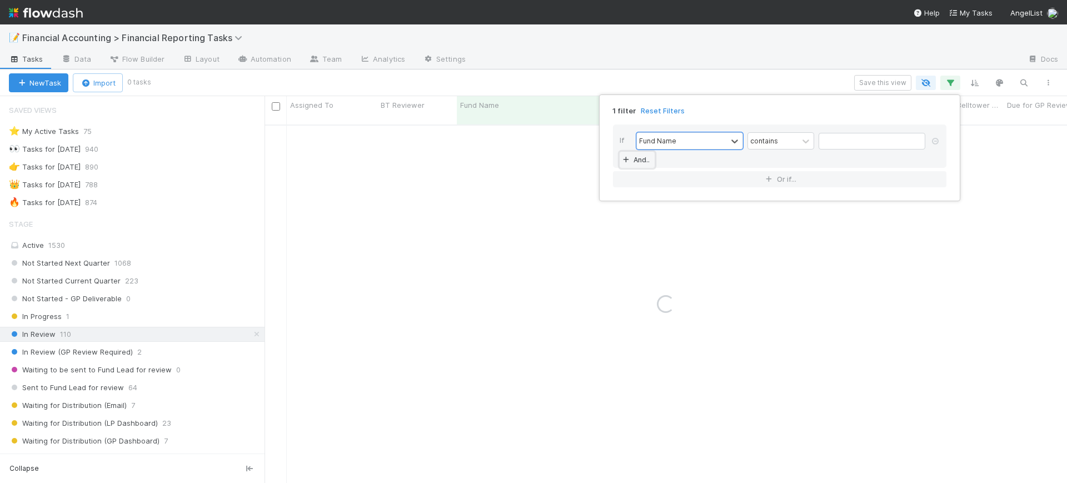
click at [635, 159] on link "And.." at bounding box center [636, 160] width 35 height 16
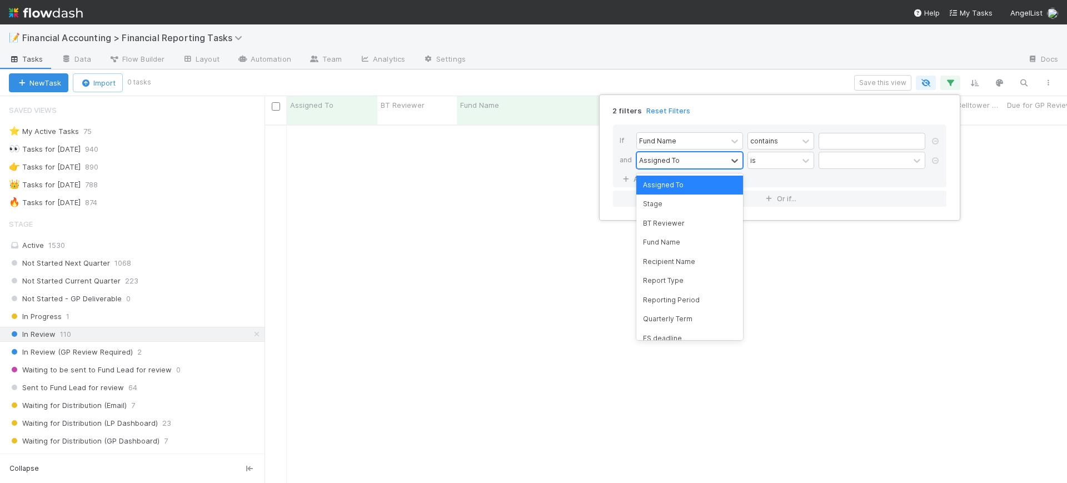
click at [671, 159] on div "Assigned To" at bounding box center [659, 160] width 41 height 10
click at [677, 314] on div "Quarterly Term" at bounding box center [689, 318] width 107 height 19
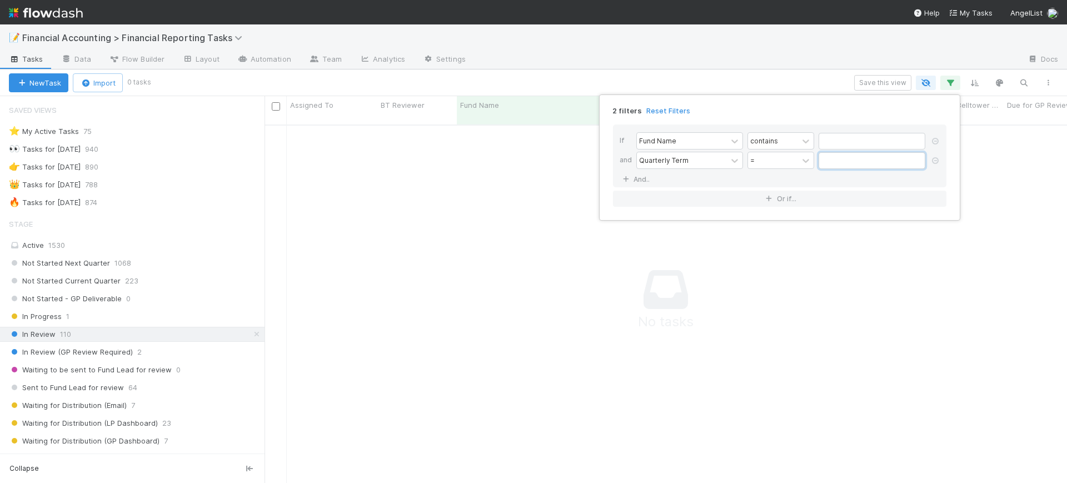
click at [852, 162] on input "text" at bounding box center [871, 160] width 107 height 17
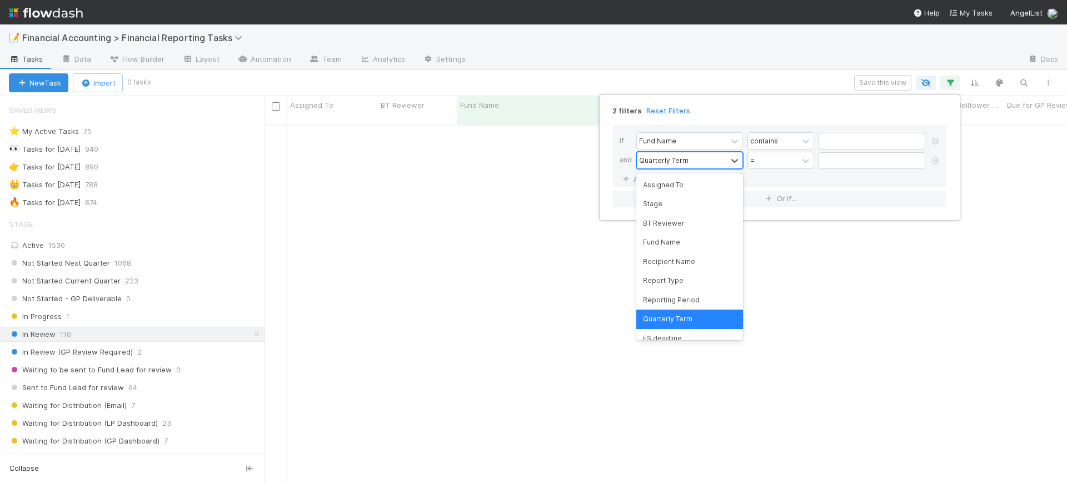
click at [704, 158] on div "Quarterly Term" at bounding box center [682, 160] width 90 height 16
click at [675, 297] on div "Reporting Period" at bounding box center [689, 300] width 107 height 19
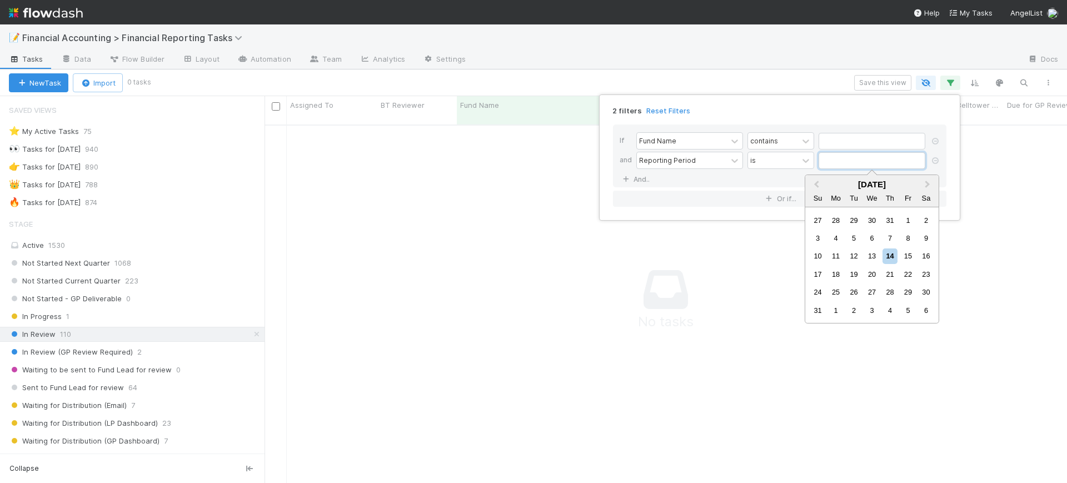
click at [830, 157] on input "text" at bounding box center [871, 160] width 107 height 17
click at [816, 186] on span "Previous Month" at bounding box center [816, 184] width 0 height 13
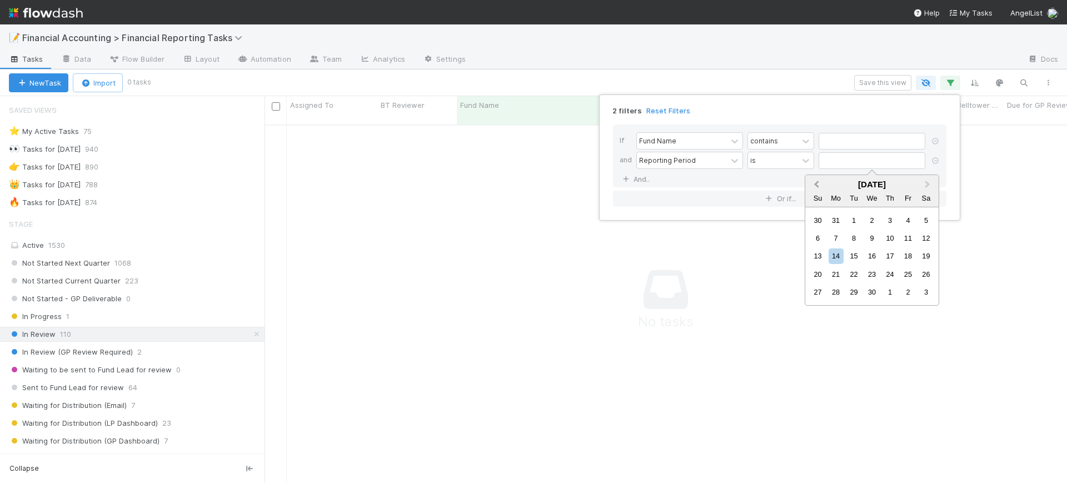
click at [816, 183] on span "Previous Month" at bounding box center [816, 184] width 0 height 13
click at [837, 305] on div "31" at bounding box center [835, 310] width 15 height 15
type input "[DATE]"
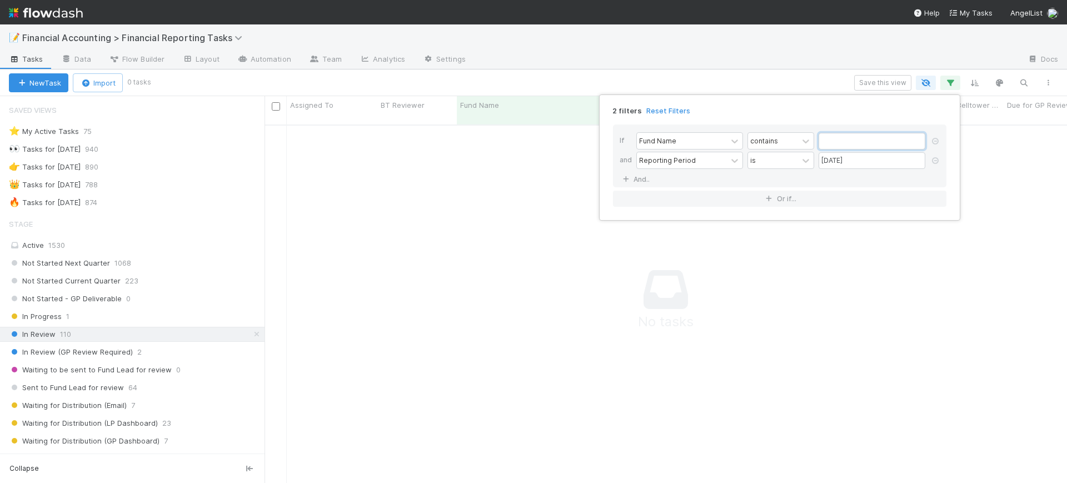
click at [862, 143] on input "text" at bounding box center [871, 141] width 107 height 17
type input "backend"
click at [258, 223] on div "2 filters Reset Filters If Fund Name contains backend and Reporting Period is 0…" at bounding box center [533, 241] width 1067 height 483
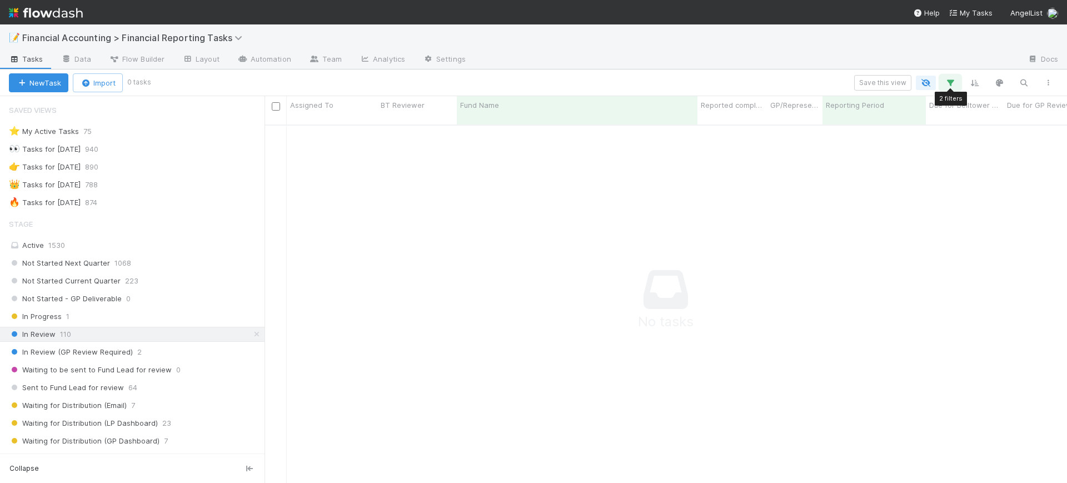
click at [949, 83] on icon "button" at bounding box center [949, 83] width 11 height 10
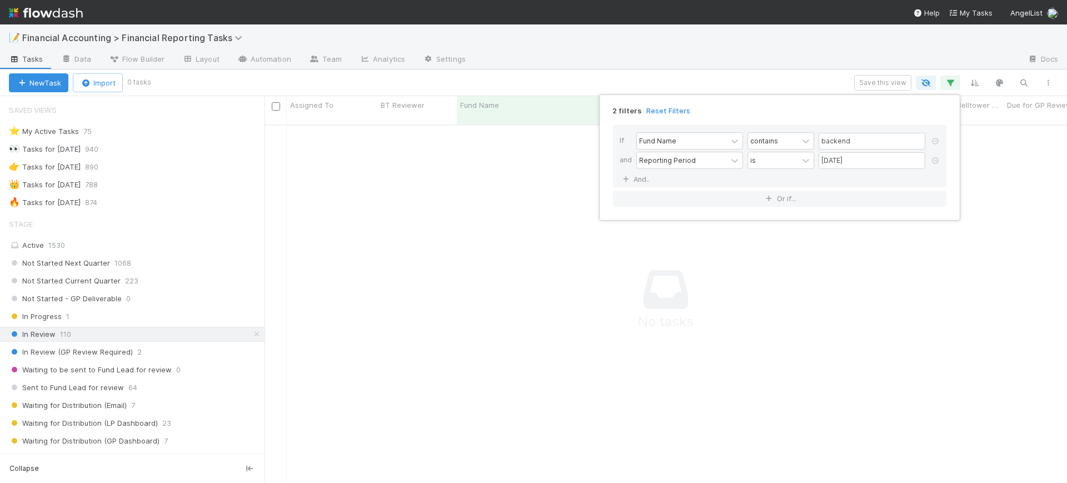
click at [258, 231] on div "2 filters Reset Filters If Fund Name contains backend and Reporting Period is 0…" at bounding box center [533, 241] width 1067 height 483
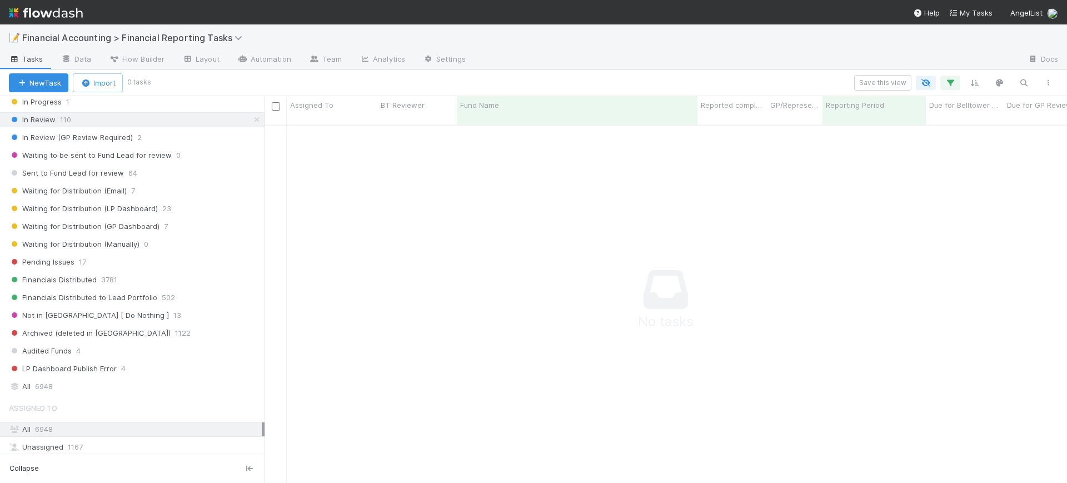
scroll to position [217, 0]
click at [84, 388] on div "All 6948" at bounding box center [135, 384] width 253 height 14
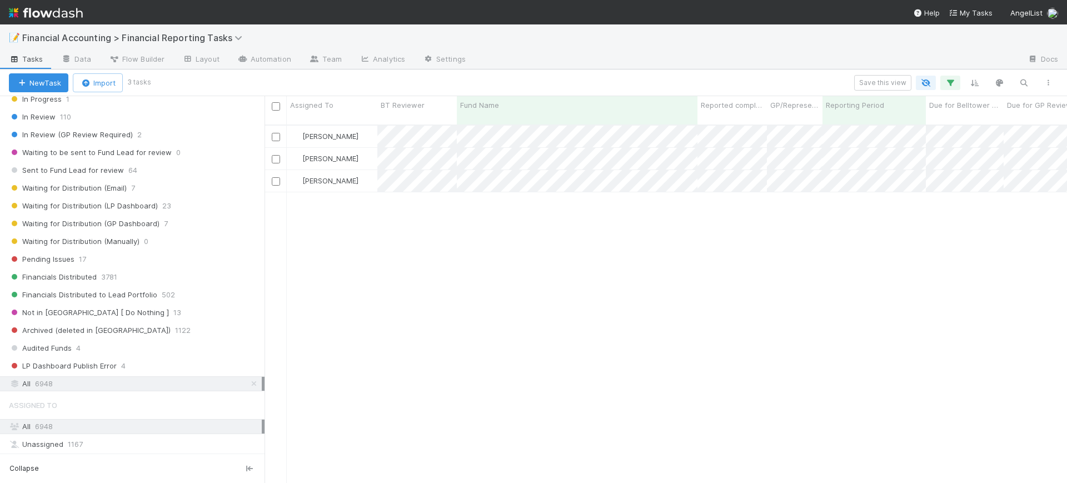
scroll to position [357, 792]
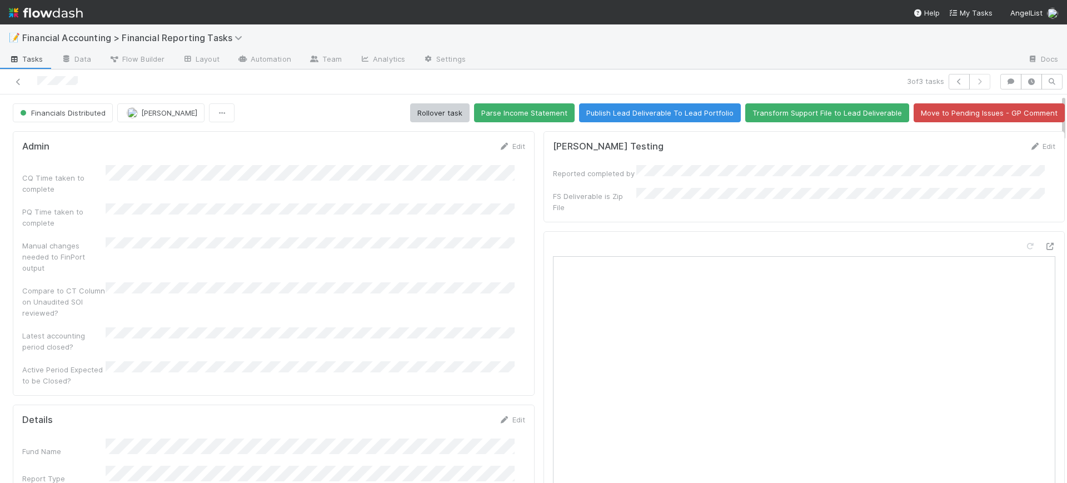
click at [523, 279] on div "Admin Edit CQ Time taken to complete PQ Time taken to complete Manual changes n…" at bounding box center [274, 263] width 522 height 264
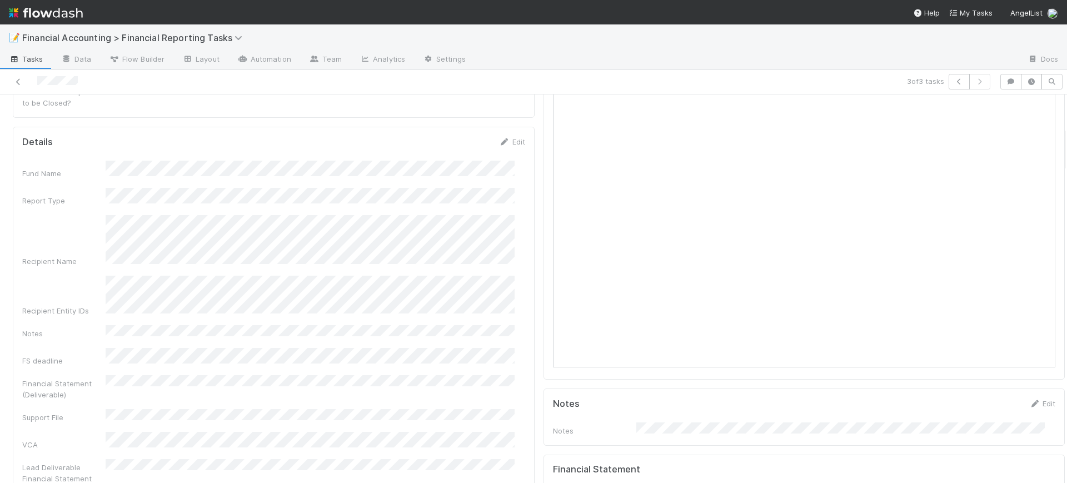
scroll to position [306, 0]
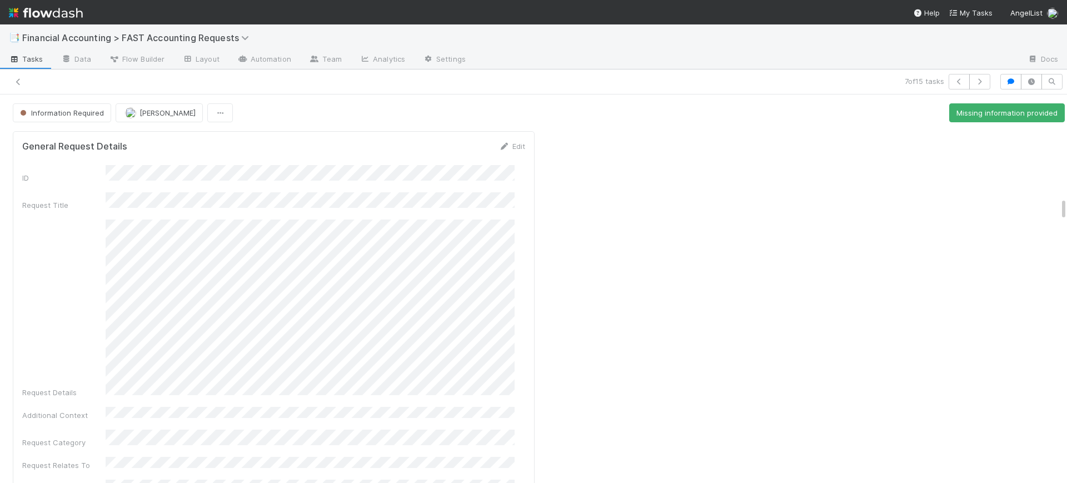
scroll to position [1695, 0]
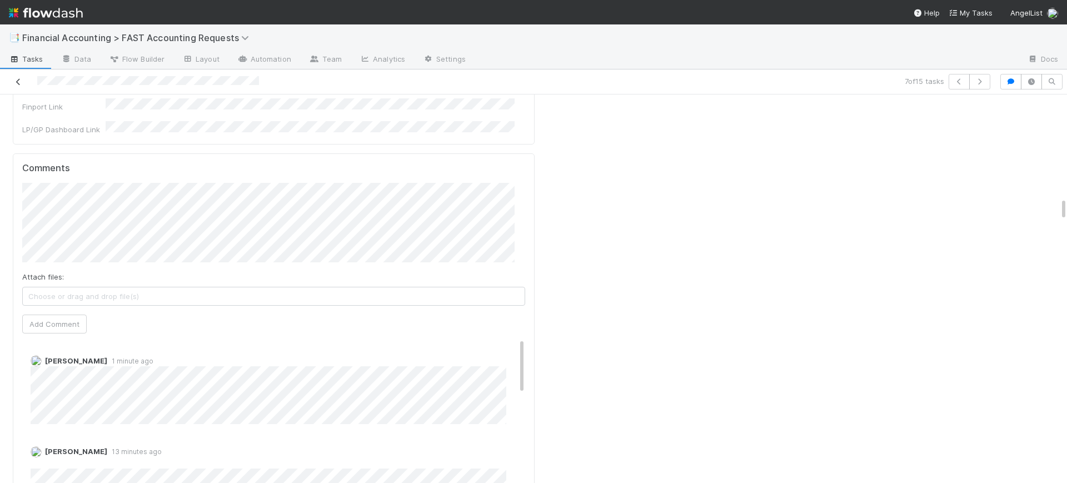
click at [21, 81] on icon at bounding box center [18, 81] width 11 height 7
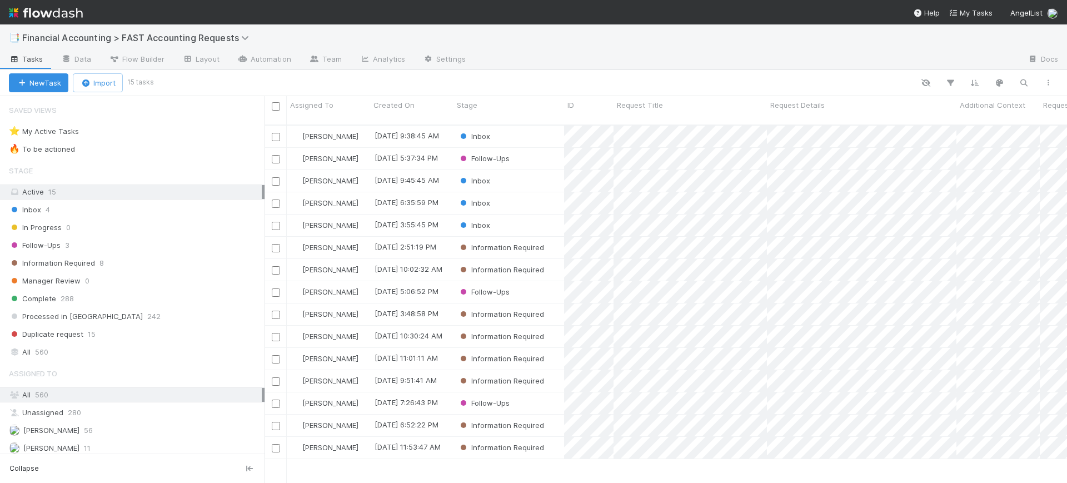
scroll to position [357, 792]
click at [952, 82] on icon "button" at bounding box center [949, 83] width 11 height 10
click at [818, 118] on button "Add Filter" at bounding box center [779, 116] width 333 height 16
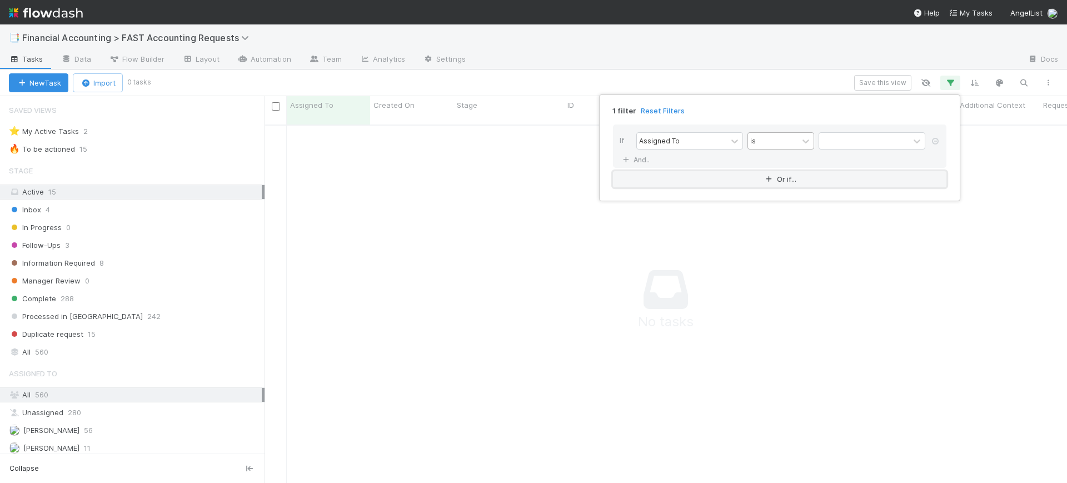
scroll to position [346, 781]
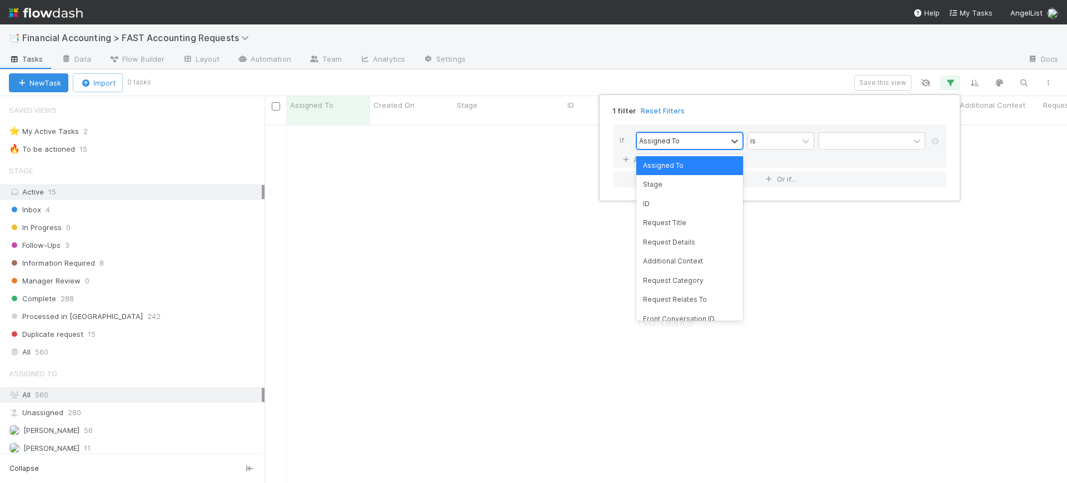
click at [717, 135] on div "Assigned To" at bounding box center [682, 141] width 90 height 16
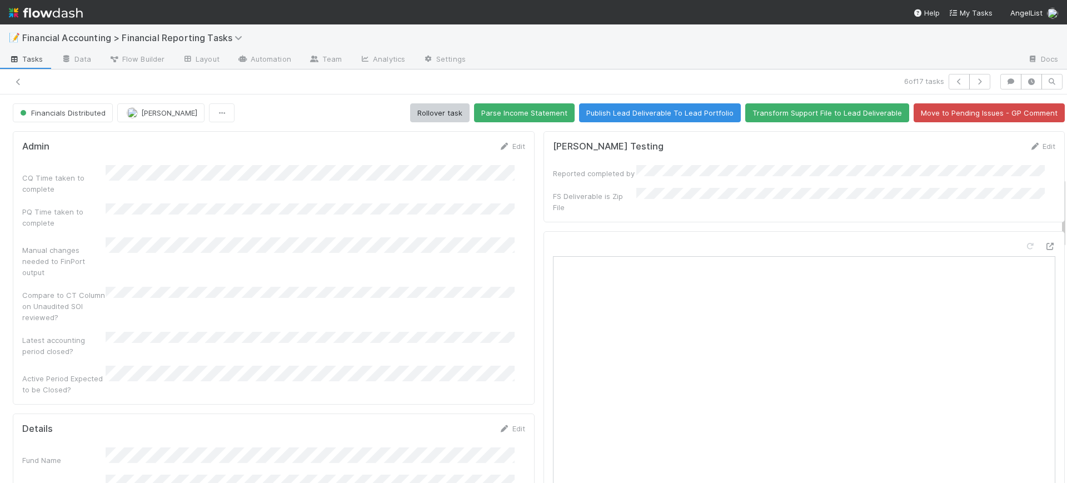
scroll to position [444, 0]
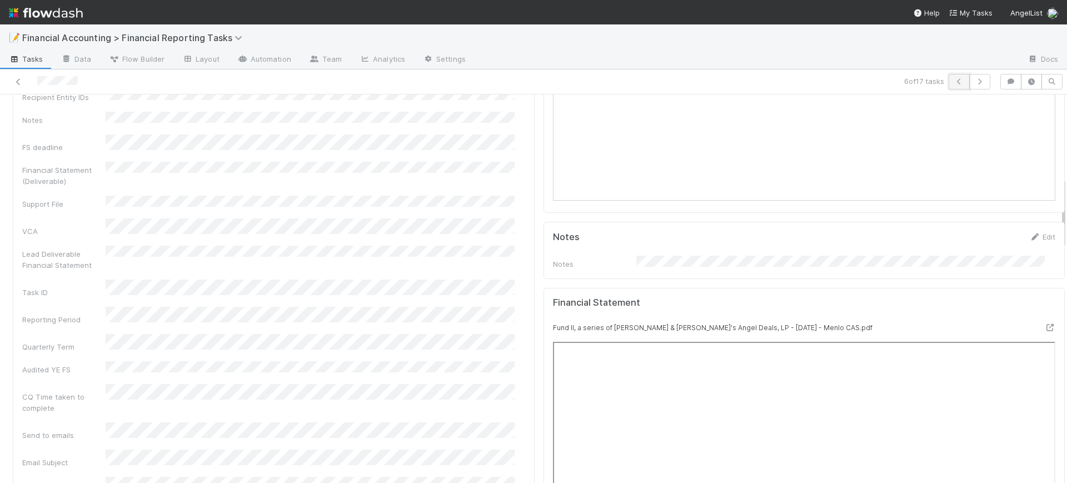
click at [953, 81] on icon "button" at bounding box center [958, 81] width 11 height 7
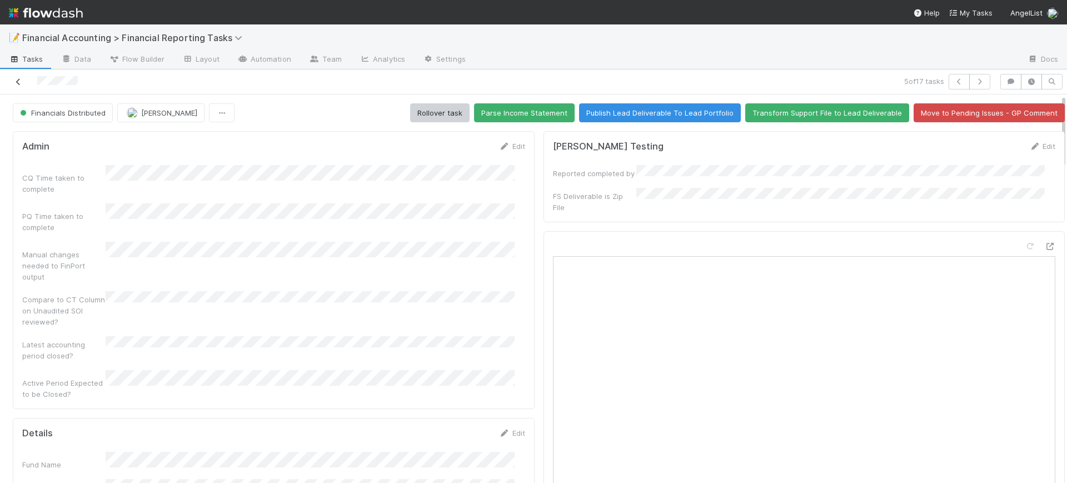
click at [17, 83] on icon at bounding box center [18, 81] width 11 height 7
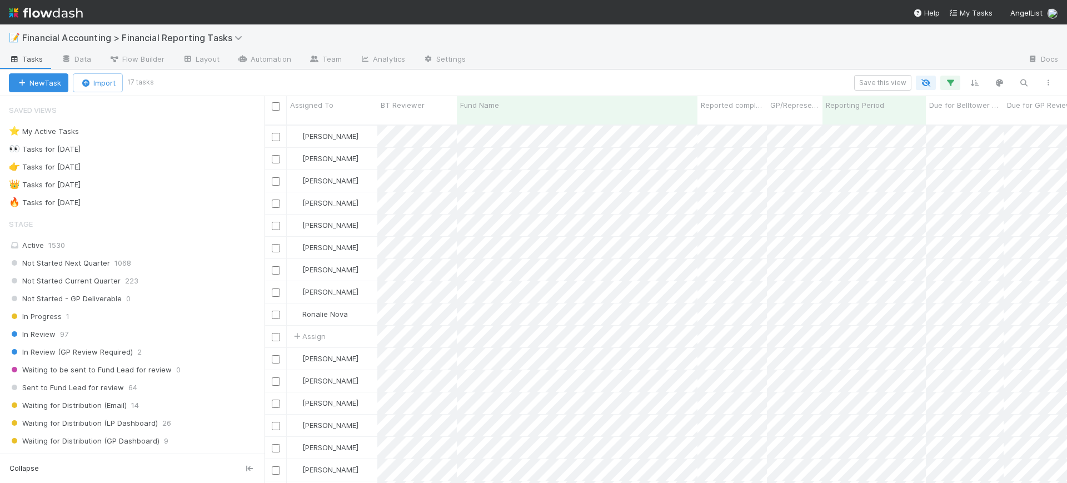
scroll to position [357, 792]
click at [948, 79] on icon "button" at bounding box center [949, 83] width 11 height 10
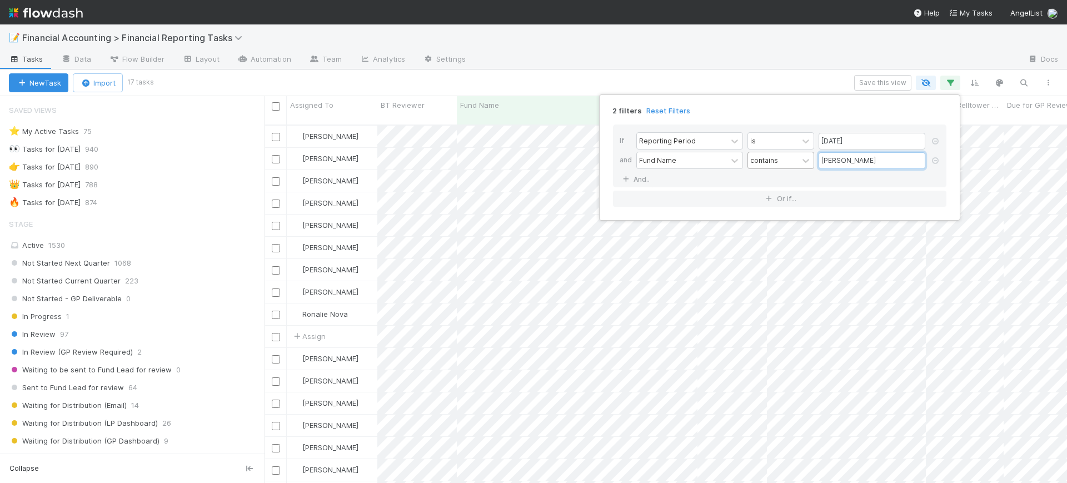
drag, startPoint x: 851, startPoint y: 163, endPoint x: 787, endPoint y: 166, distance: 64.0
click at [787, 166] on div "Fund Name contains [PERSON_NAME]" at bounding box center [782, 161] width 293 height 19
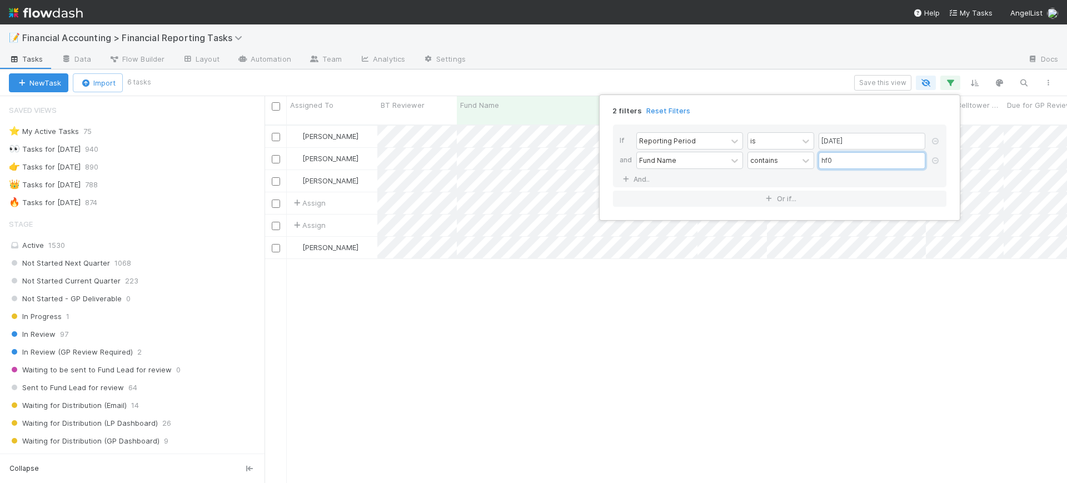
type input "hf0"
click at [517, 270] on div "2 filters Reset Filters If Reporting Period is [DATE] and Fund Name contains hf…" at bounding box center [533, 241] width 1067 height 483
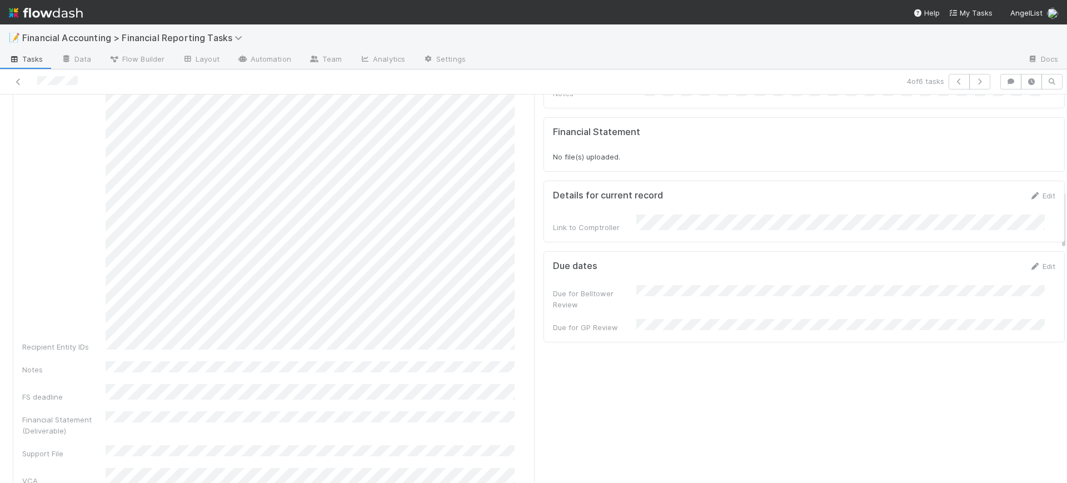
scroll to position [611, 0]
click at [19, 79] on icon at bounding box center [18, 81] width 11 height 7
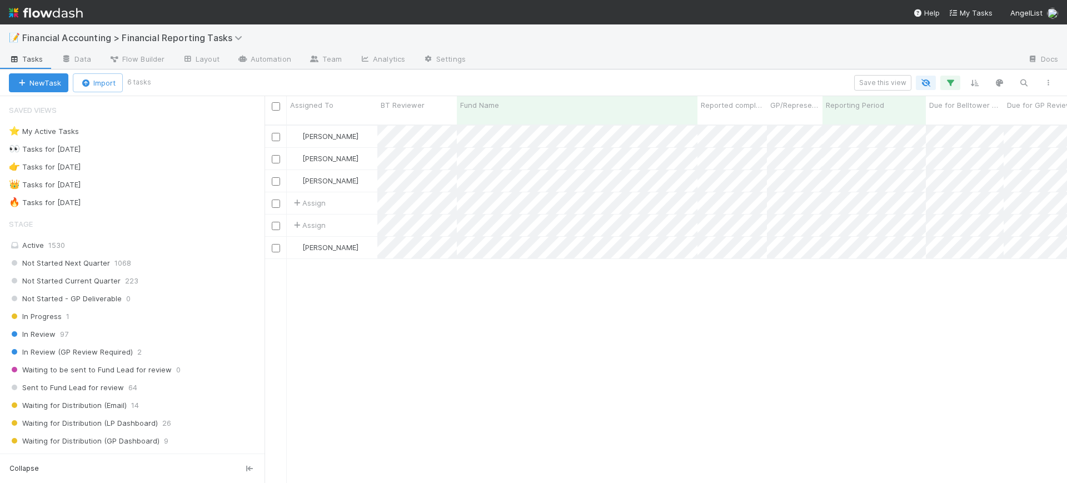
scroll to position [357, 792]
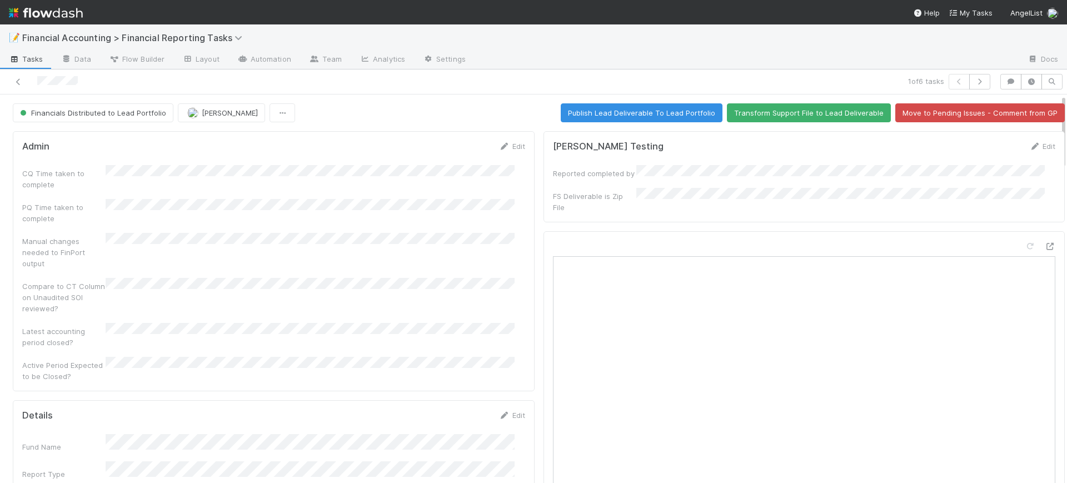
click at [16, 77] on link at bounding box center [18, 81] width 11 height 11
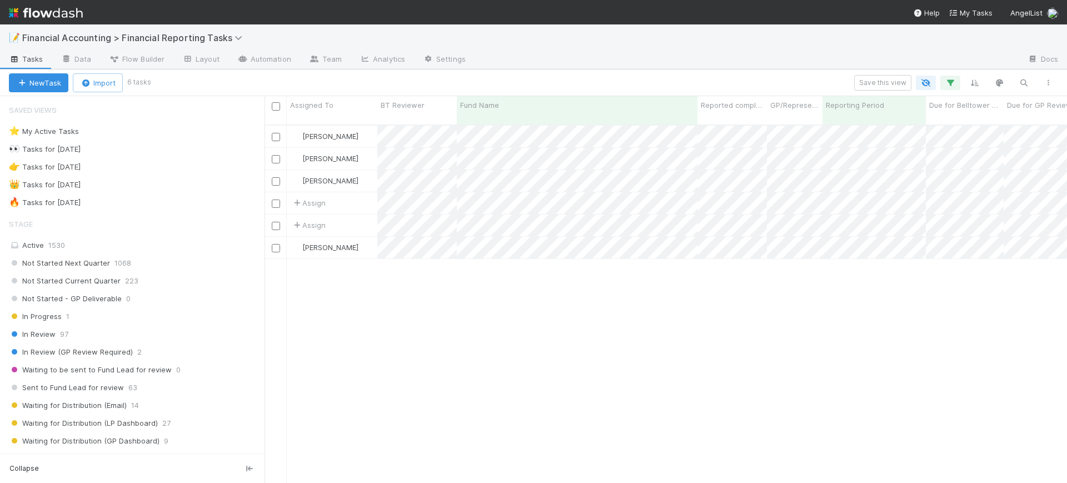
scroll to position [357, 792]
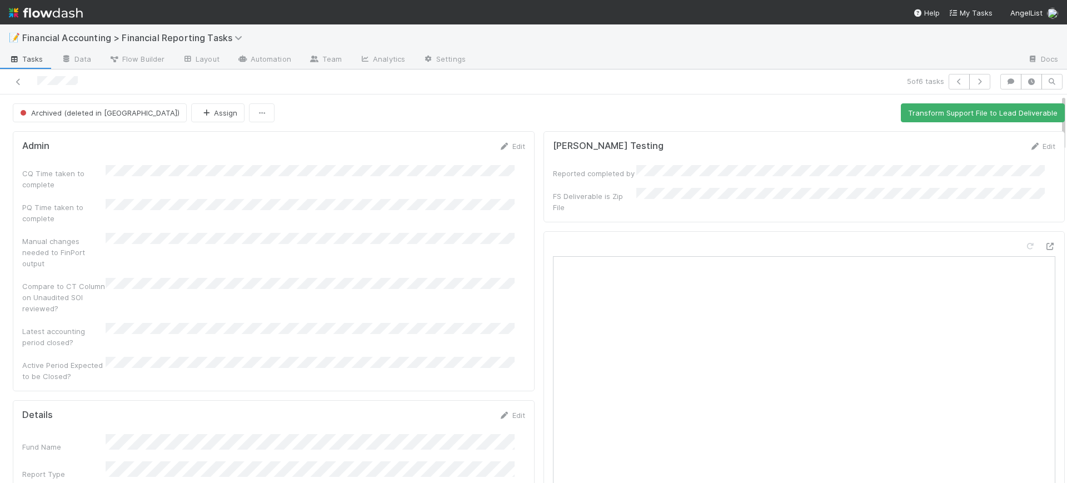
click at [19, 82] on icon at bounding box center [18, 81] width 11 height 7
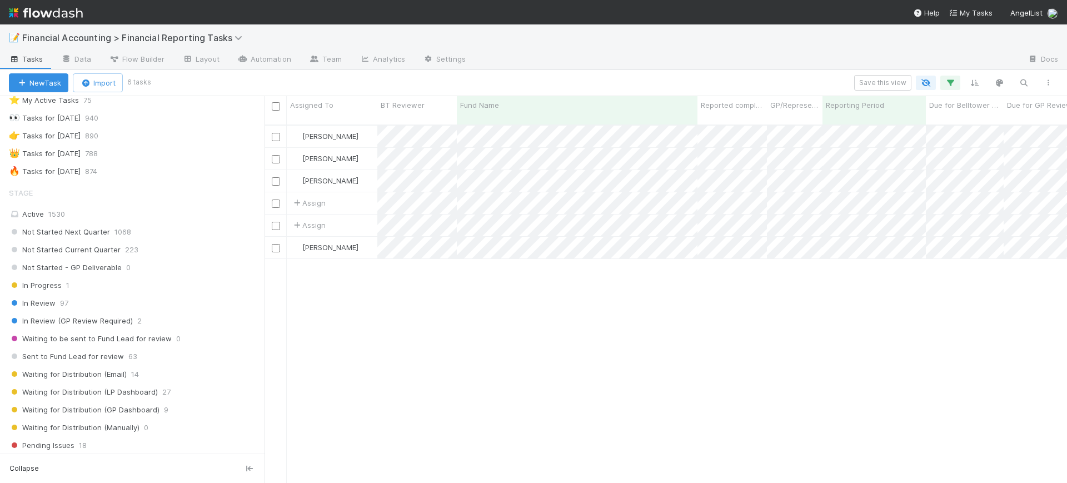
scroll to position [14, 0]
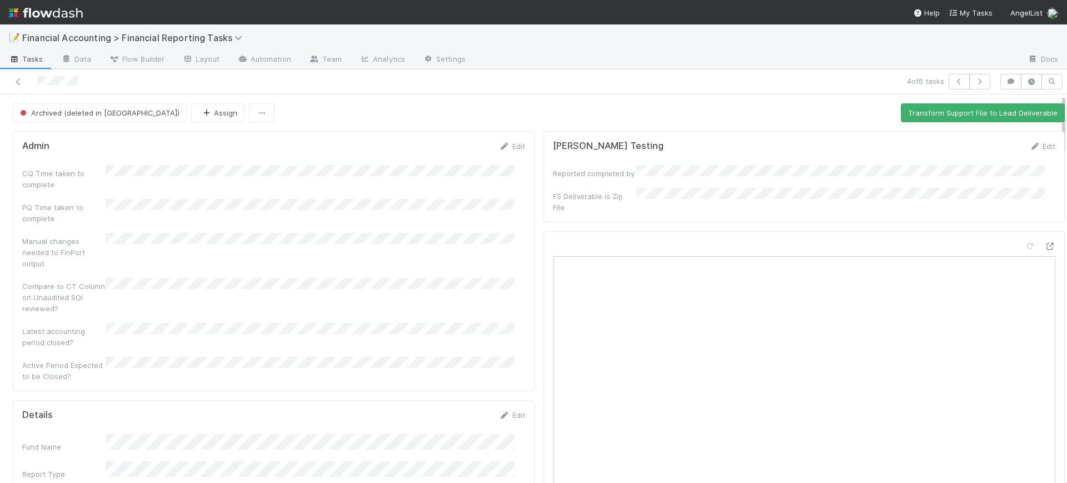
drag, startPoint x: 1053, startPoint y: 128, endPoint x: 1066, endPoint y: 48, distance: 81.0
click at [1066, 48] on div "📝 Financial Accounting > Financial Reporting Tasks Tasks Data Flow Builder Layo…" at bounding box center [533, 253] width 1067 height 458
click at [17, 81] on icon at bounding box center [18, 81] width 11 height 7
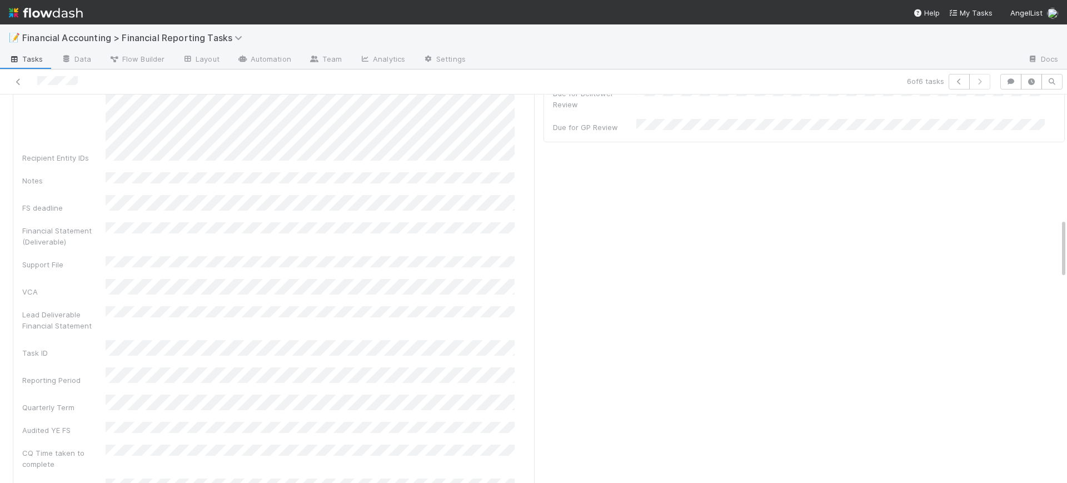
scroll to position [805, 0]
click at [404, 232] on div "Financial Statement (Deliverable)" at bounding box center [273, 244] width 503 height 25
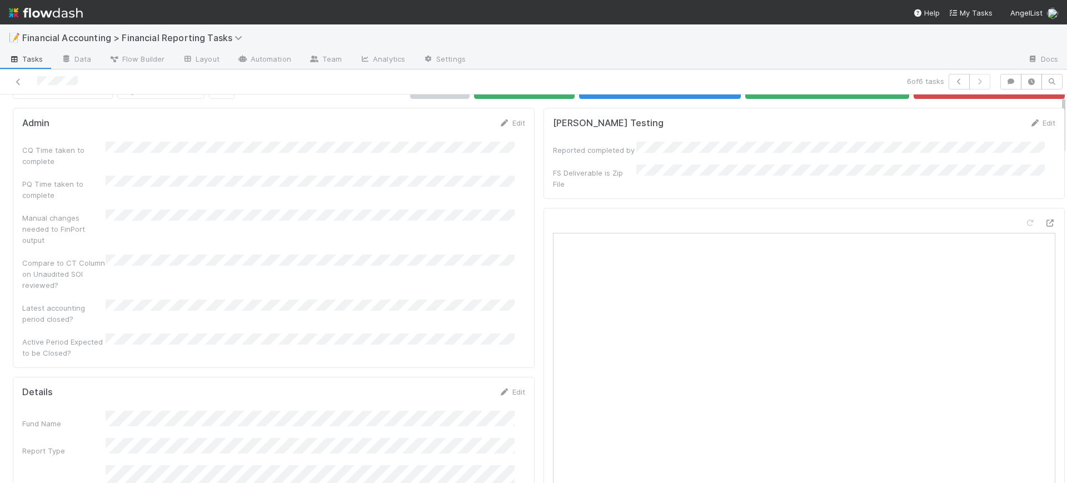
scroll to position [0, 0]
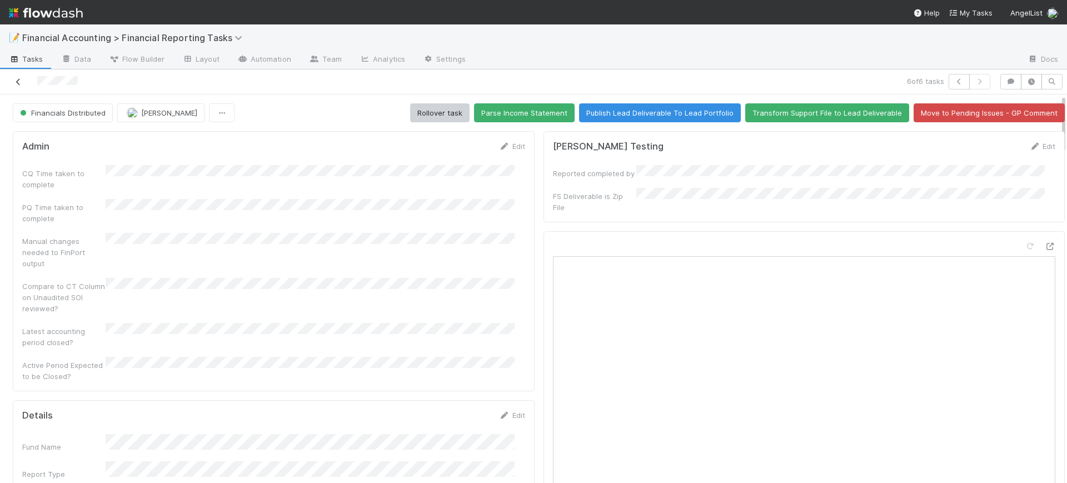
click at [19, 81] on icon at bounding box center [18, 81] width 11 height 7
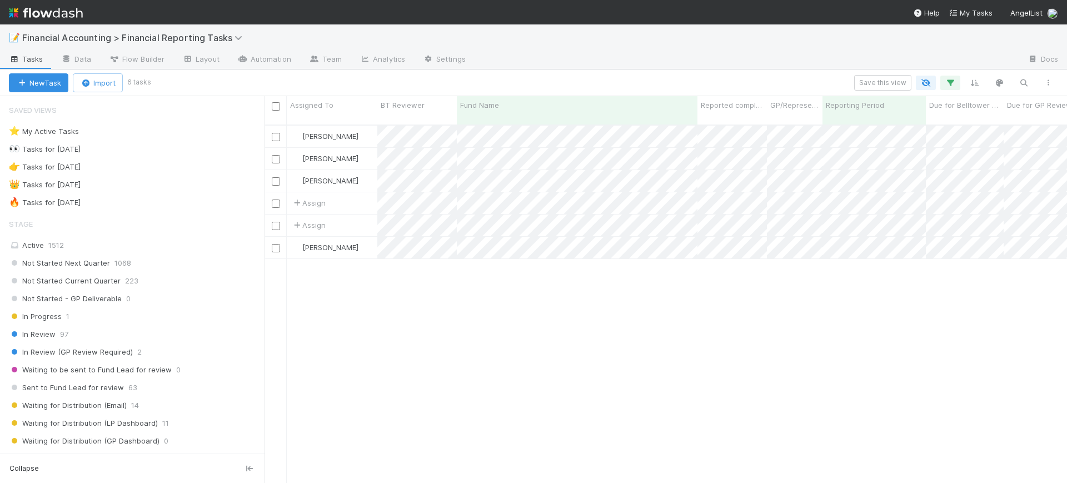
scroll to position [357, 792]
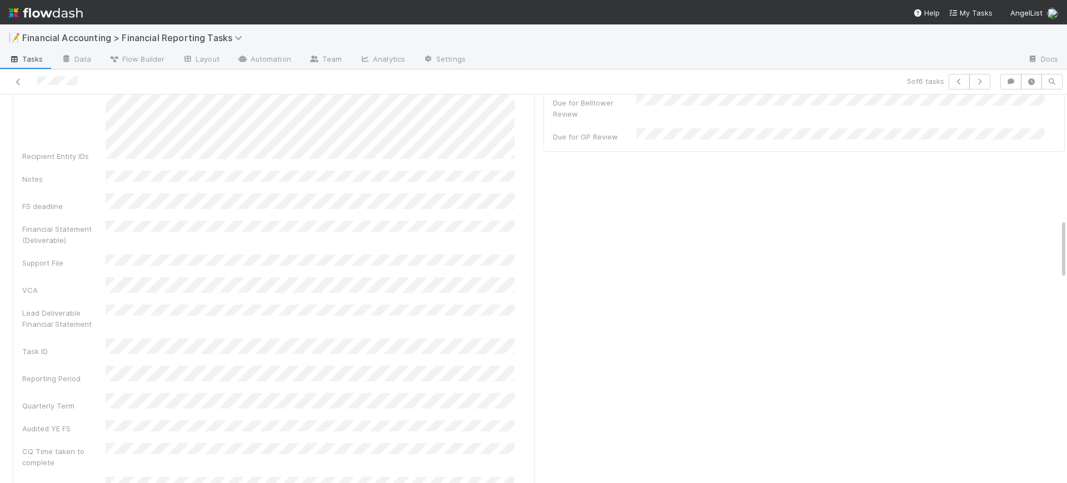
scroll to position [833, 0]
click at [19, 81] on icon at bounding box center [18, 81] width 11 height 7
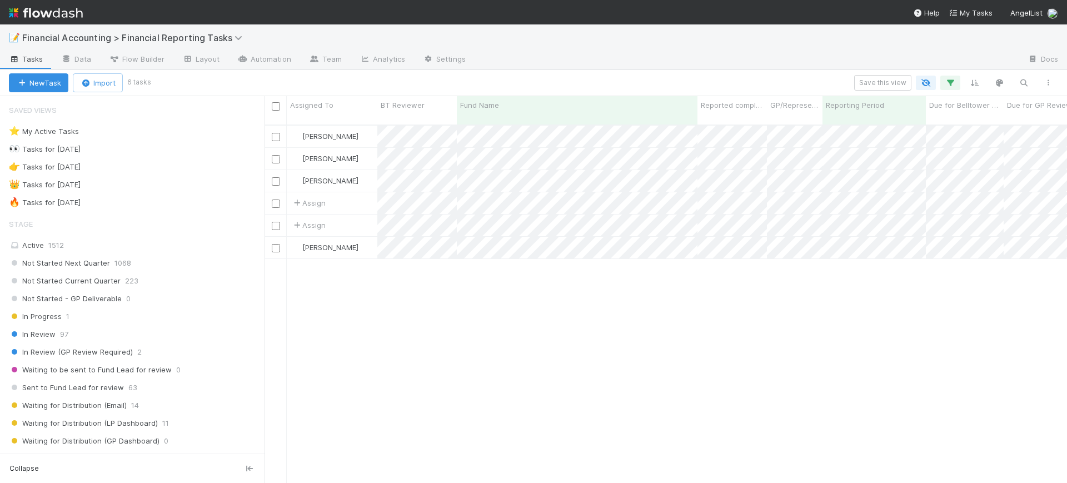
scroll to position [357, 792]
